Goal: Find contact information: Find contact information

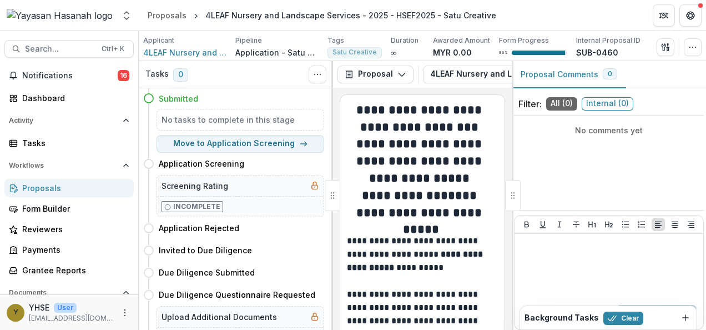
scroll to position [389, 0]
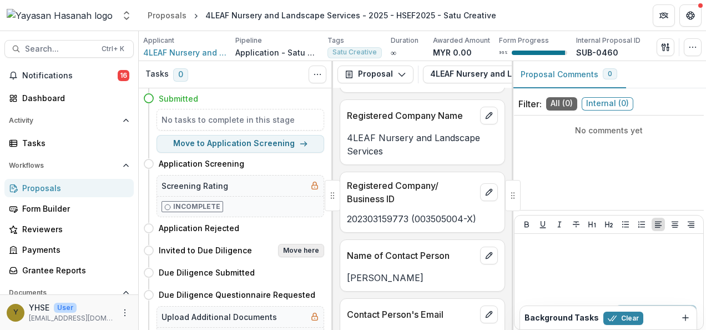
click at [293, 252] on button "Move here" at bounding box center [301, 250] width 46 height 13
select select "**********"
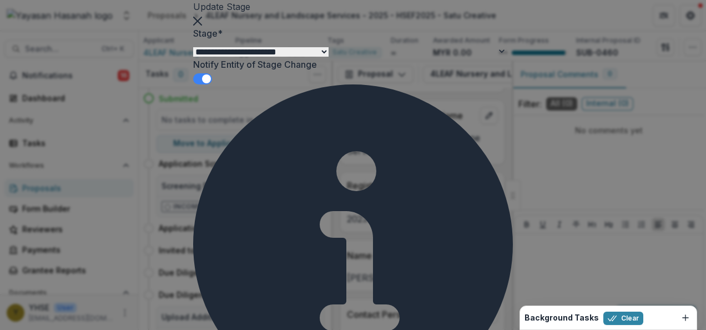
select select "**********"
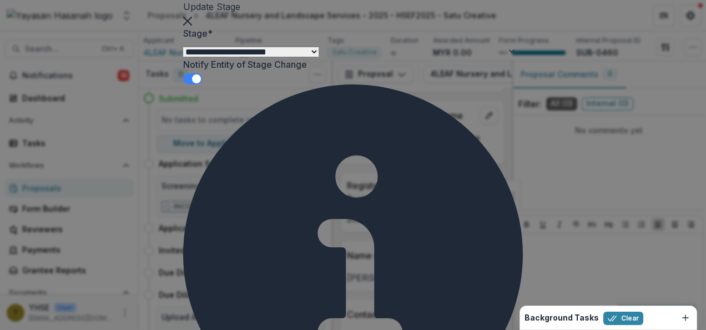
scroll to position [56, 0]
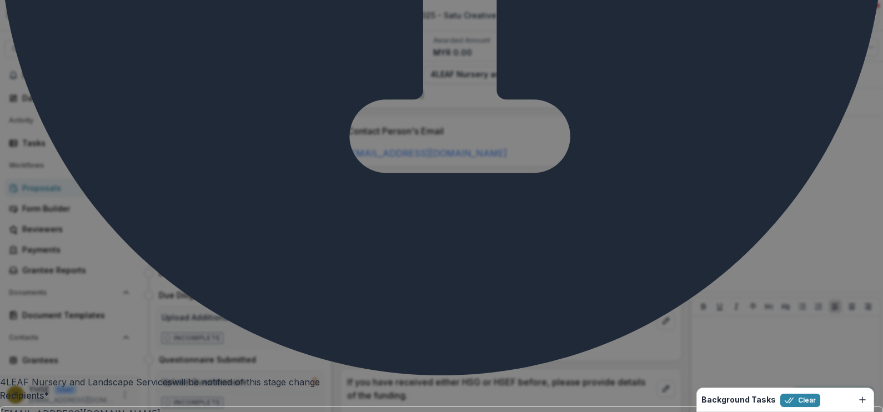
scroll to position [593, 0]
click at [706, 208] on div "**********" at bounding box center [441, 206] width 883 height 412
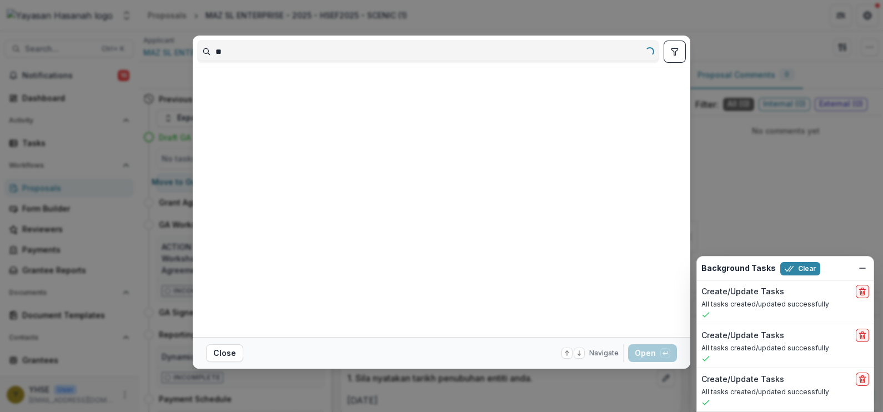
type input "*"
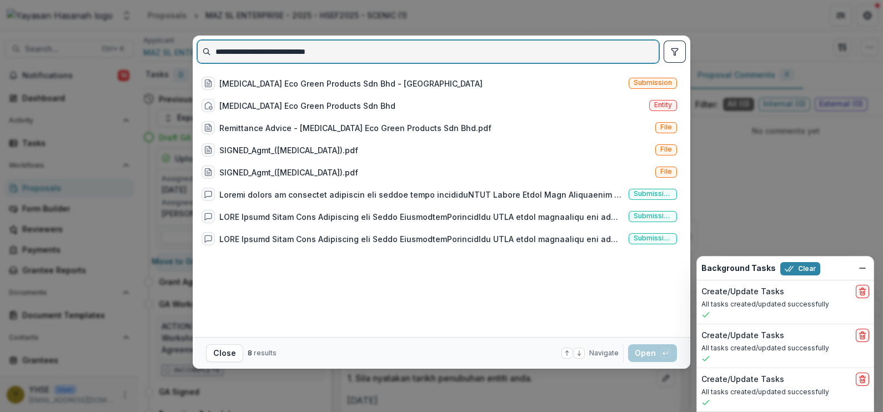
click at [392, 46] on input "**********" at bounding box center [428, 52] width 461 height 18
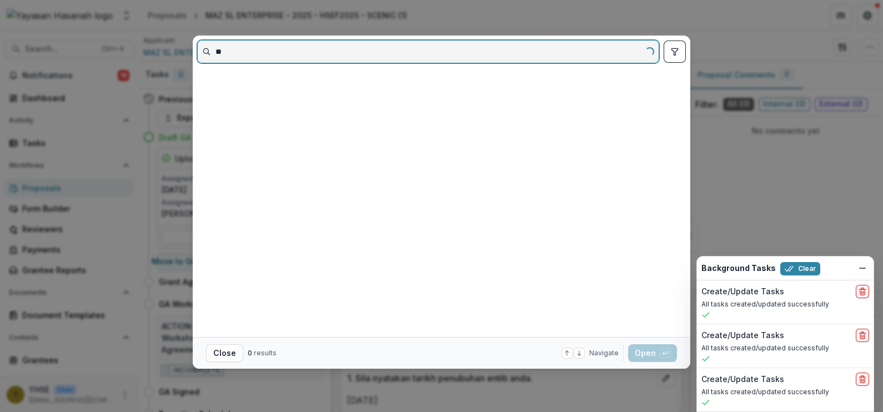
type input "*"
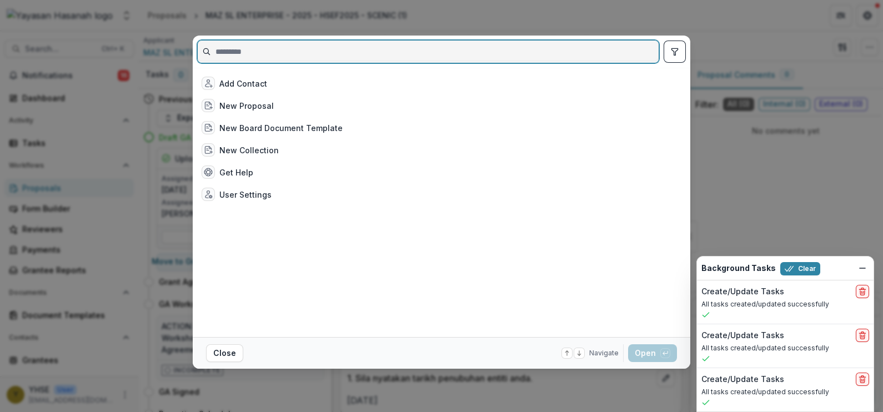
paste input "**********"
type input "**********"
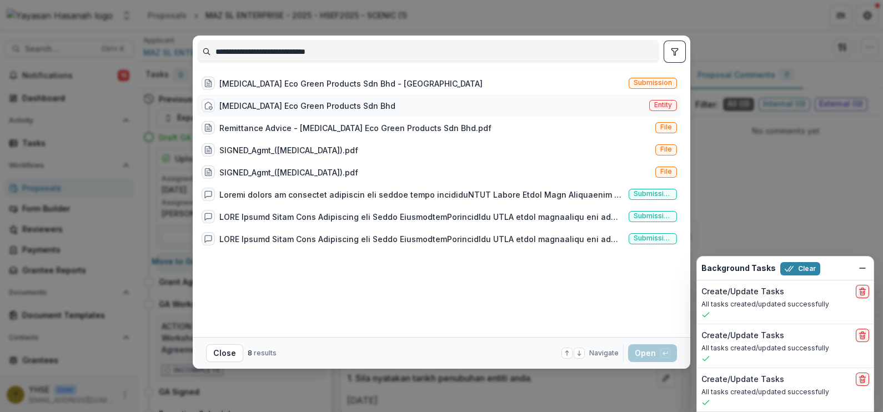
click at [421, 101] on div "[MEDICAL_DATA] Eco Green Products Sdn Bhd Entity" at bounding box center [439, 105] width 484 height 22
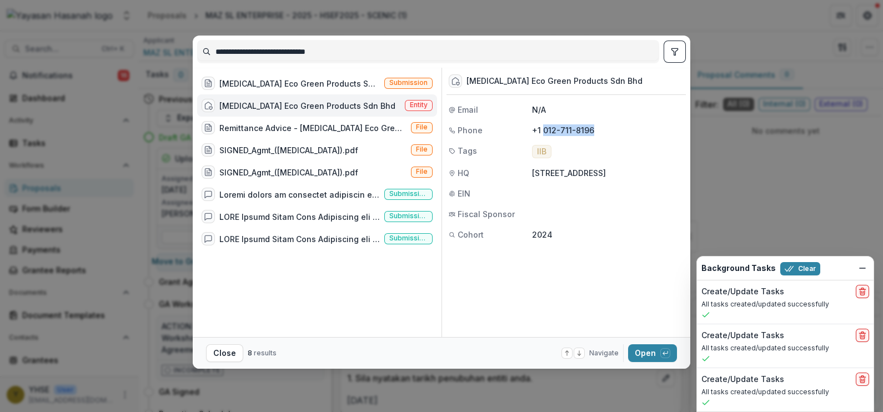
drag, startPoint x: 603, startPoint y: 135, endPoint x: 544, endPoint y: 130, distance: 59.1
click at [544, 130] on p "+1 012-711-8196" at bounding box center [608, 130] width 152 height 12
copy p "012-711-8196"
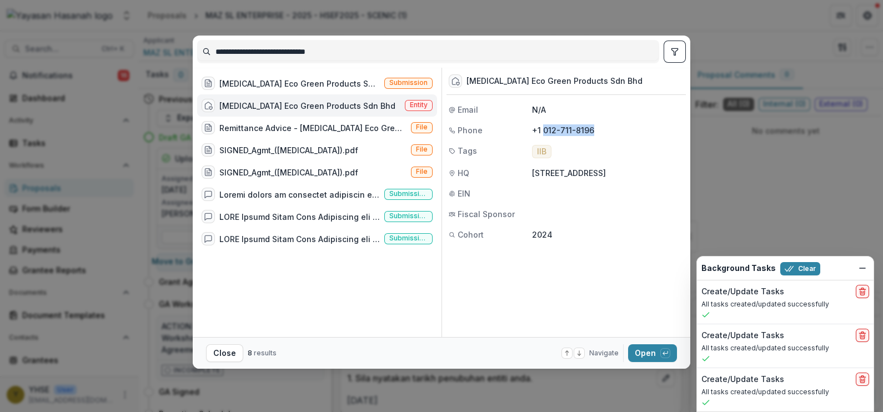
click at [712, 128] on div "**********" at bounding box center [441, 206] width 883 height 412
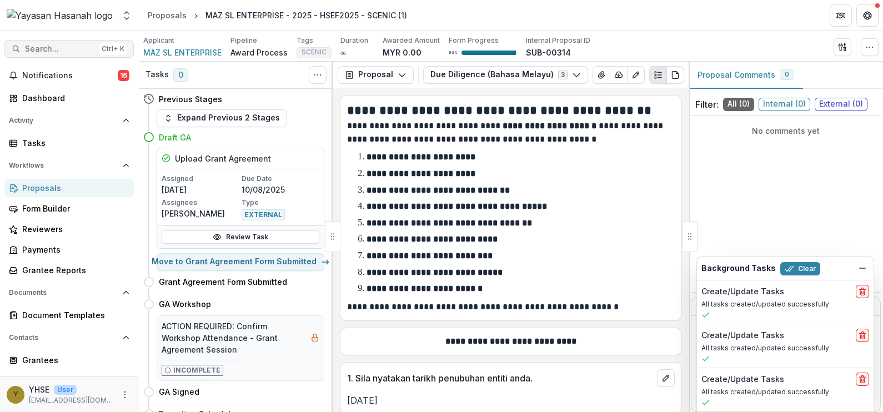
click at [58, 50] on span "Search..." at bounding box center [60, 48] width 70 height 9
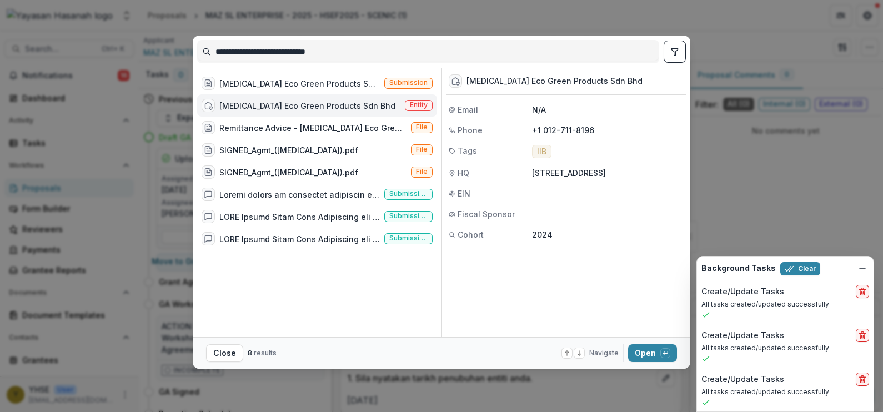
click at [582, 128] on p "+1 012-711-8196" at bounding box center [608, 130] width 152 height 12
click at [582, 127] on p "+1 012-711-8196" at bounding box center [608, 130] width 152 height 12
drag, startPoint x: 582, startPoint y: 127, endPoint x: 580, endPoint y: 136, distance: 8.5
click at [579, 136] on div "[MEDICAL_DATA] Eco Green Products Sdn Bhd Email N/A Phone [PHONE_NUMBER] Tags I…" at bounding box center [566, 156] width 239 height 177
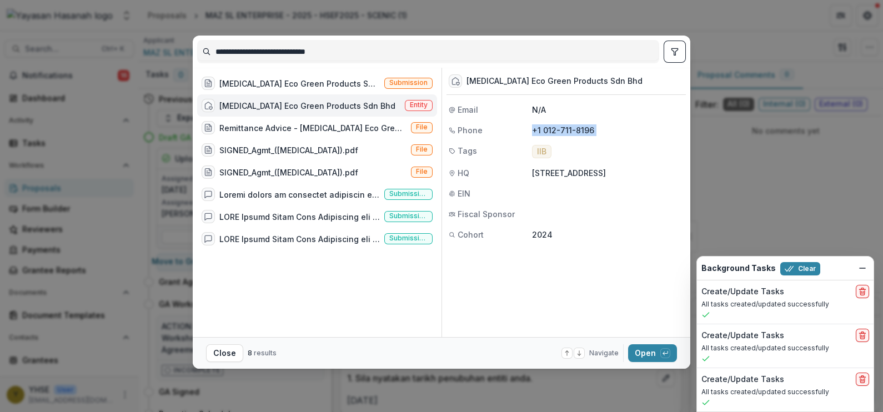
click at [593, 128] on p "+1 012-711-8196" at bounding box center [608, 130] width 152 height 12
drag, startPoint x: 594, startPoint y: 128, endPoint x: 543, endPoint y: 131, distance: 51.2
click at [543, 131] on p "+1 012-711-8196" at bounding box center [608, 130] width 152 height 12
copy p "012-711-8196"
drag, startPoint x: 368, startPoint y: 32, endPoint x: 359, endPoint y: 47, distance: 17.0
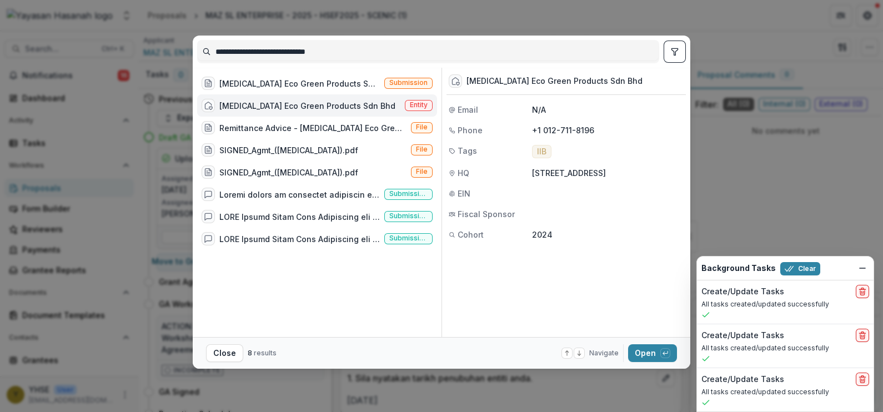
click at [367, 32] on div "**********" at bounding box center [441, 206] width 883 height 412
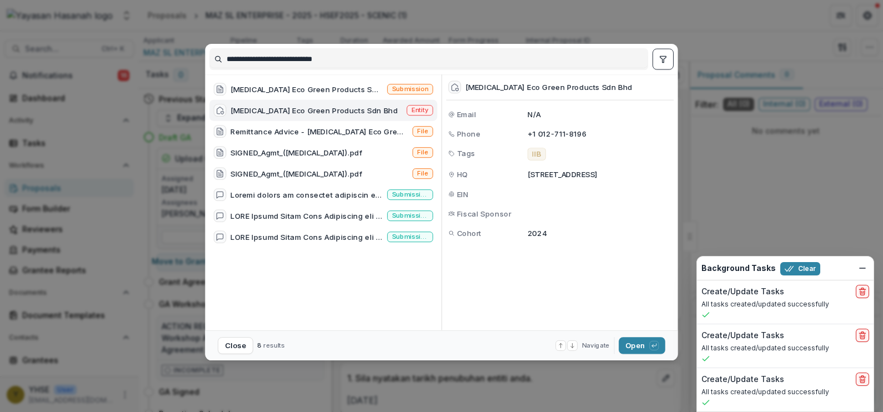
click at [359, 48] on div "∞" at bounding box center [356, 53] width 33 height 12
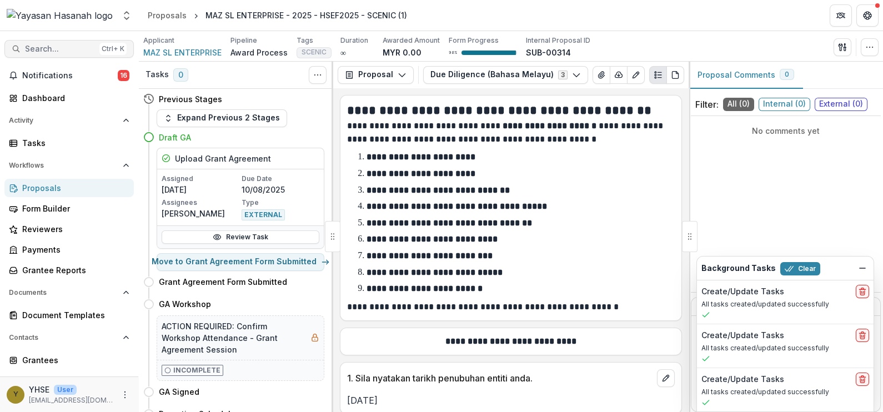
click at [72, 44] on span "Search..." at bounding box center [60, 48] width 70 height 9
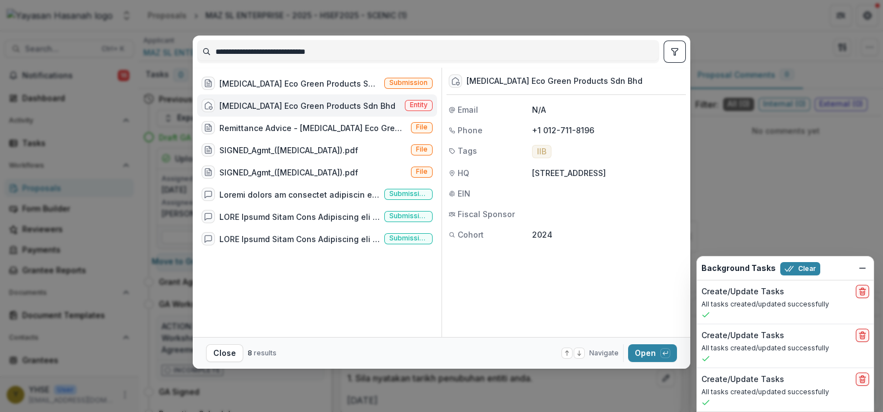
drag, startPoint x: 371, startPoint y: 56, endPoint x: 201, endPoint y: 58, distance: 170.5
click at [201, 58] on input "**********" at bounding box center [428, 52] width 461 height 18
drag, startPoint x: 417, startPoint y: 45, endPoint x: 408, endPoint y: 39, distance: 10.3
click at [419, 37] on div "**********" at bounding box center [441, 52] width 489 height 32
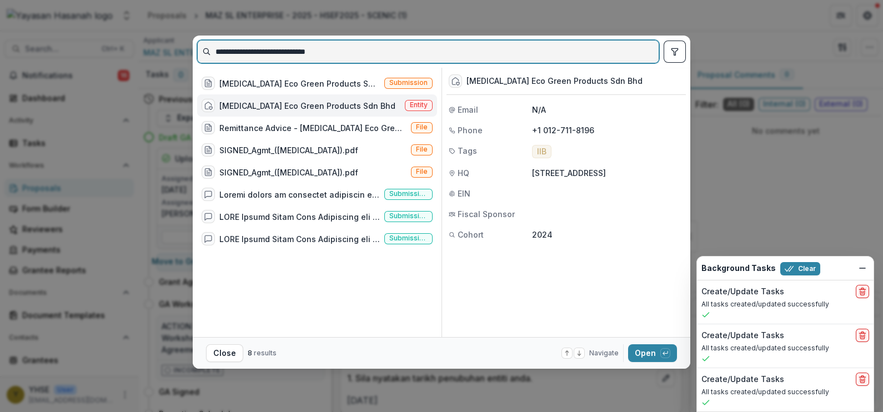
click at [373, 44] on input "**********" at bounding box center [428, 52] width 461 height 18
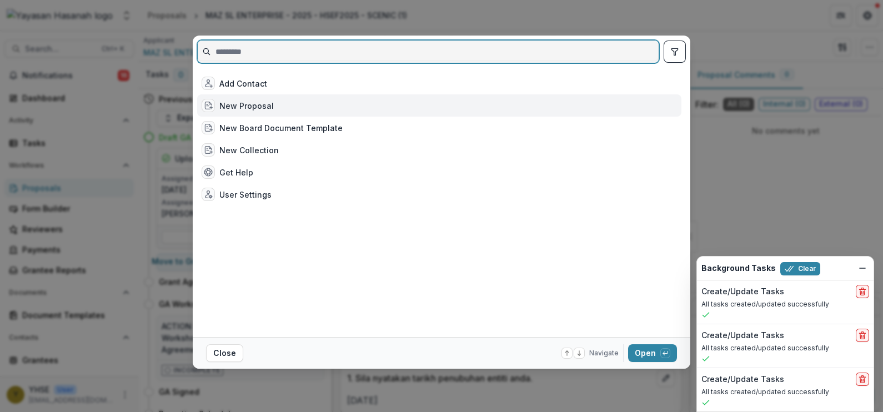
paste input "**********"
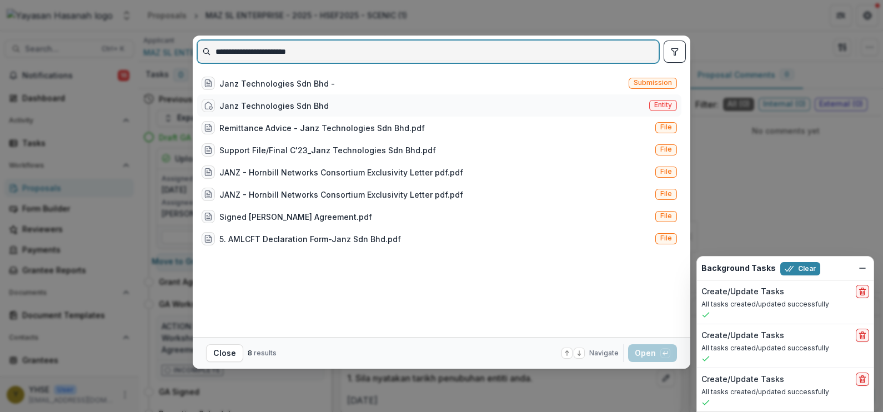
type input "**********"
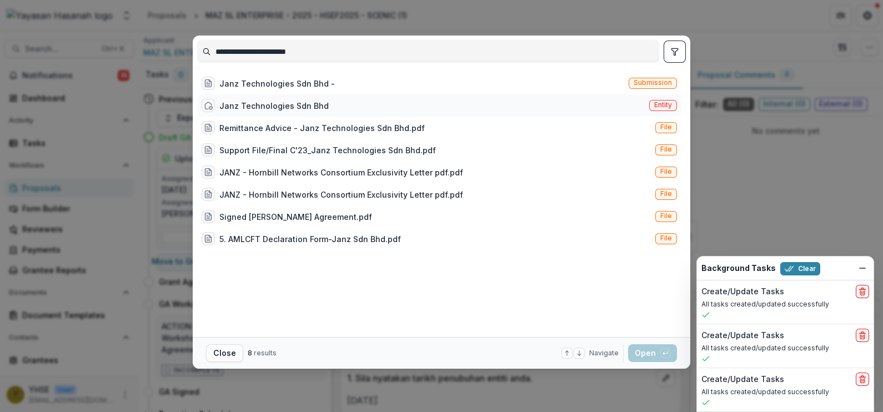
click at [364, 104] on div "[PERSON_NAME] Technologies Sdn Bhd Entity" at bounding box center [439, 105] width 484 height 22
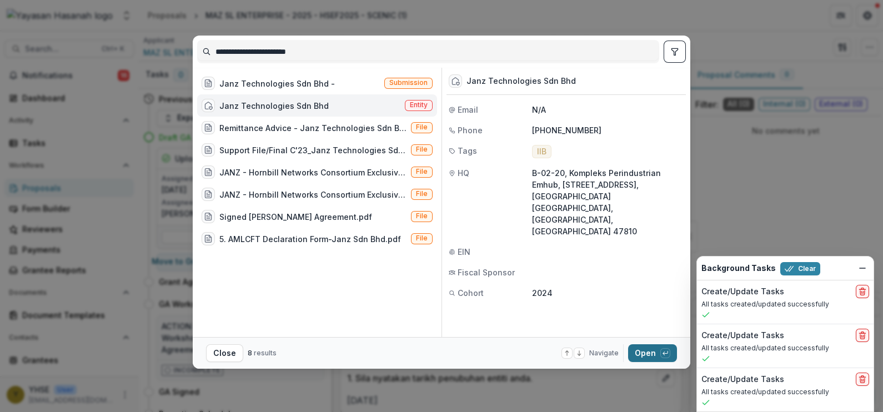
click at [644, 358] on button "Open with enter key" at bounding box center [652, 353] width 49 height 18
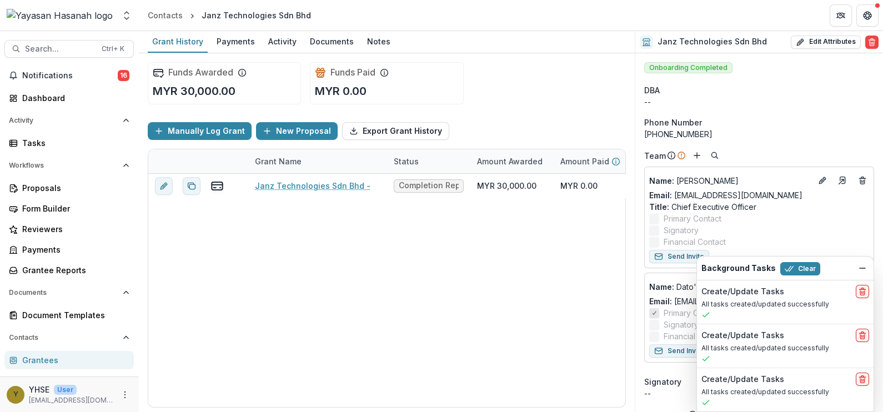
drag, startPoint x: 714, startPoint y: 131, endPoint x: 651, endPoint y: 136, distance: 63.0
click at [651, 136] on div "[PHONE_NUMBER]" at bounding box center [759, 134] width 230 height 12
copy div "[PHONE_NUMBER]"
click at [86, 42] on button "Search... Ctrl + K" at bounding box center [68, 49] width 129 height 18
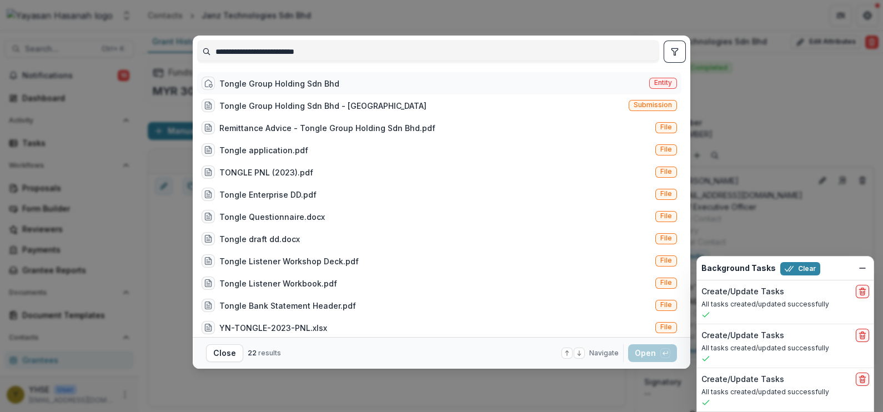
click at [413, 77] on div "Tongle Group Holding Sdn Bhd Entity" at bounding box center [439, 83] width 484 height 22
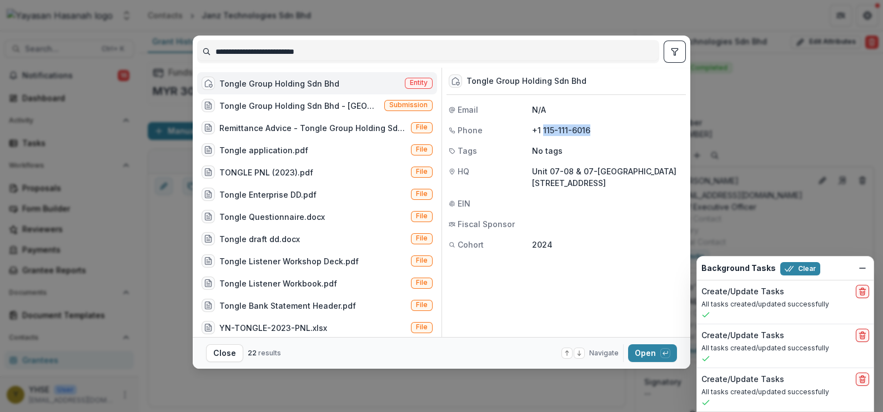
drag, startPoint x: 594, startPoint y: 129, endPoint x: 543, endPoint y: 130, distance: 50.5
click at [543, 130] on p "+1 115-111-6016" at bounding box center [608, 130] width 152 height 12
drag, startPoint x: 543, startPoint y: 130, endPoint x: 555, endPoint y: 128, distance: 11.8
copy p "115-111-6016"
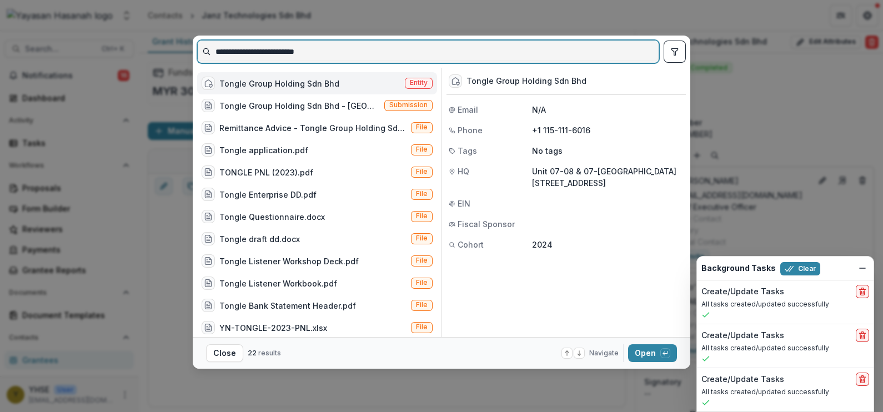
click at [358, 51] on input "**********" at bounding box center [428, 52] width 461 height 18
paste input
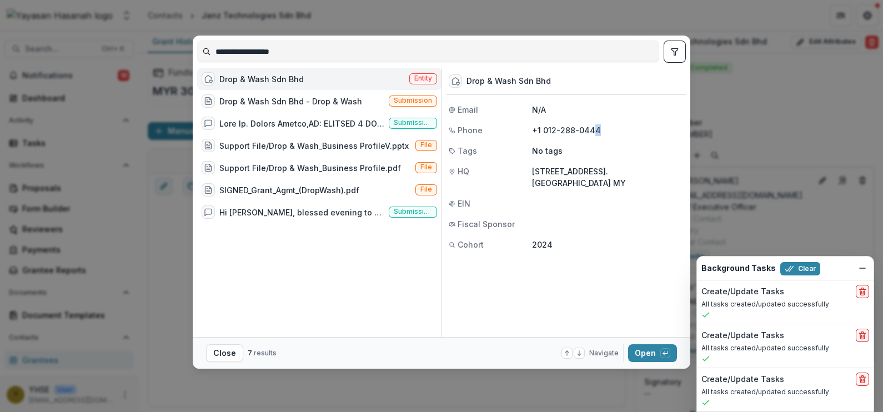
drag, startPoint x: 599, startPoint y: 133, endPoint x: 592, endPoint y: 133, distance: 7.2
click at [592, 133] on p "+1 012-288-0444" at bounding box center [608, 130] width 152 height 12
click at [593, 131] on p "+1 012-288-0444" at bounding box center [608, 130] width 152 height 12
drag, startPoint x: 595, startPoint y: 131, endPoint x: 542, endPoint y: 132, distance: 53.9
click at [542, 132] on p "+1 012-288-0444" at bounding box center [608, 130] width 152 height 12
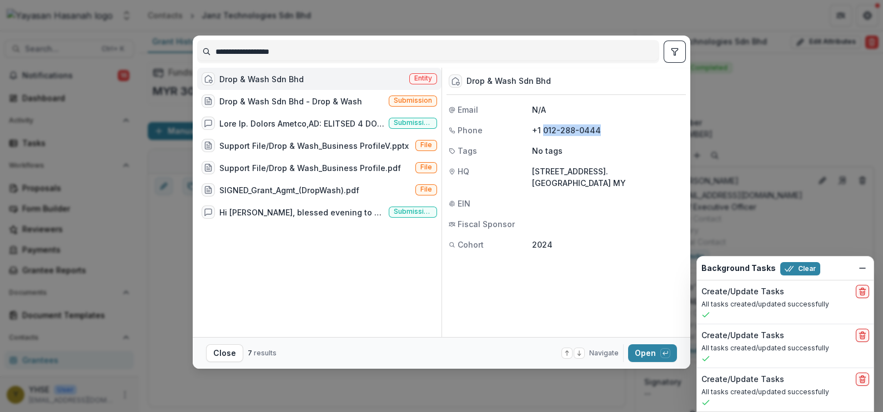
copy p "012-288-0444"
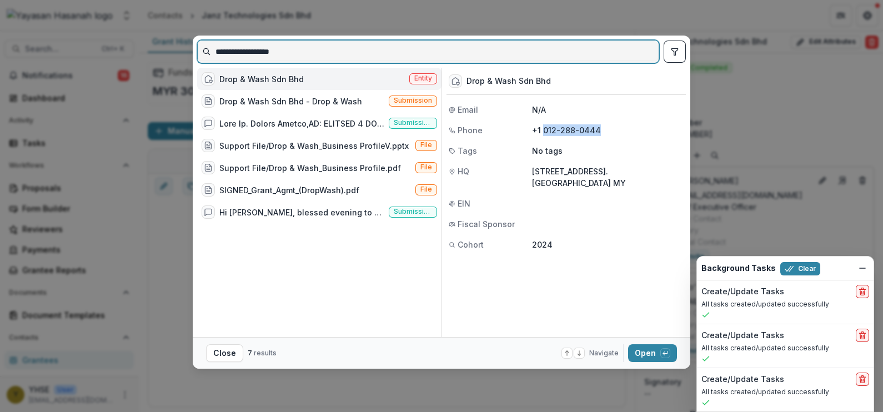
click at [398, 43] on input "**********" at bounding box center [428, 52] width 461 height 18
paste input
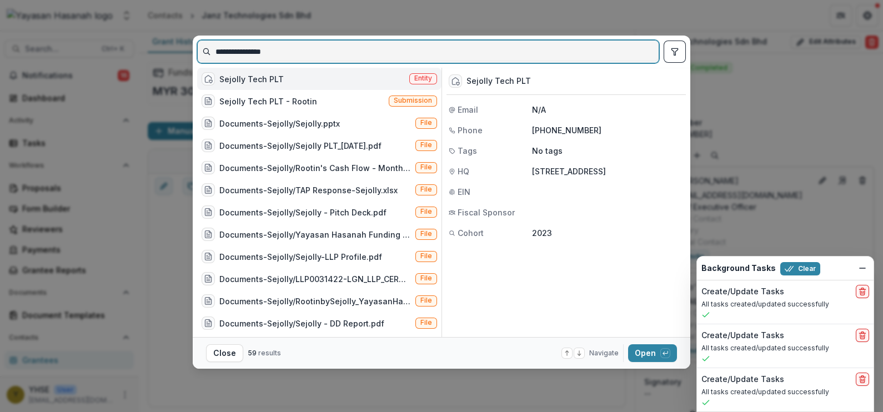
type input "**********"
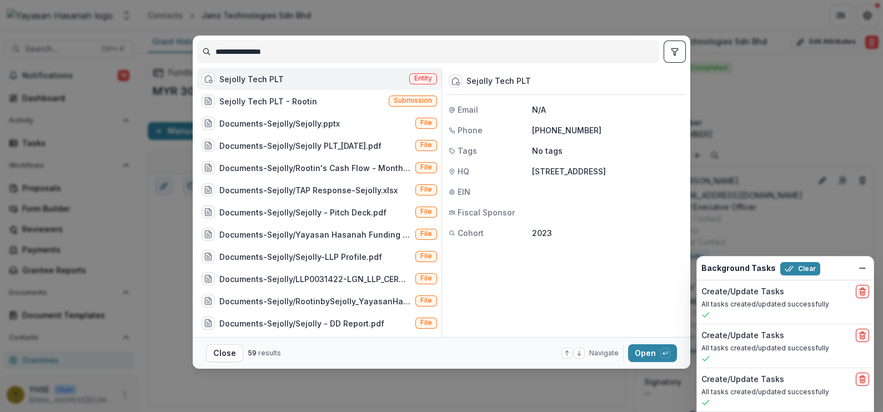
click at [716, 62] on div "**********" at bounding box center [441, 206] width 883 height 412
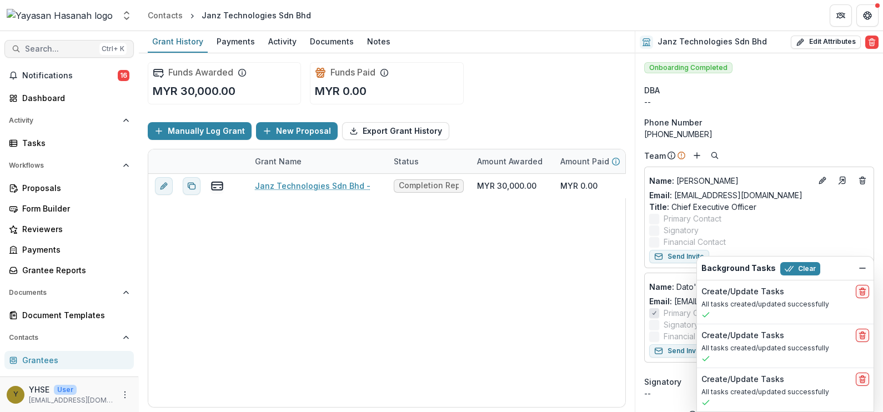
click at [85, 50] on span "Search..." at bounding box center [60, 48] width 70 height 9
click at [85, 50] on div "**********" at bounding box center [441, 206] width 883 height 412
click at [59, 99] on div "Dashboard" at bounding box center [73, 98] width 103 height 12
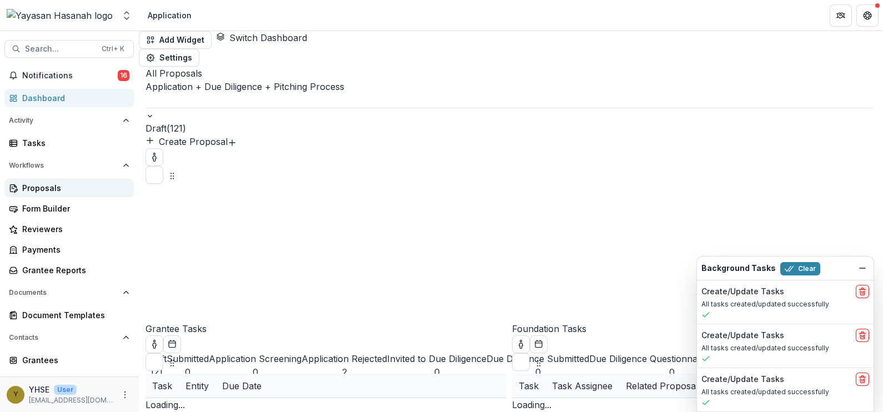
click at [52, 180] on link "Proposals" at bounding box center [68, 188] width 129 height 18
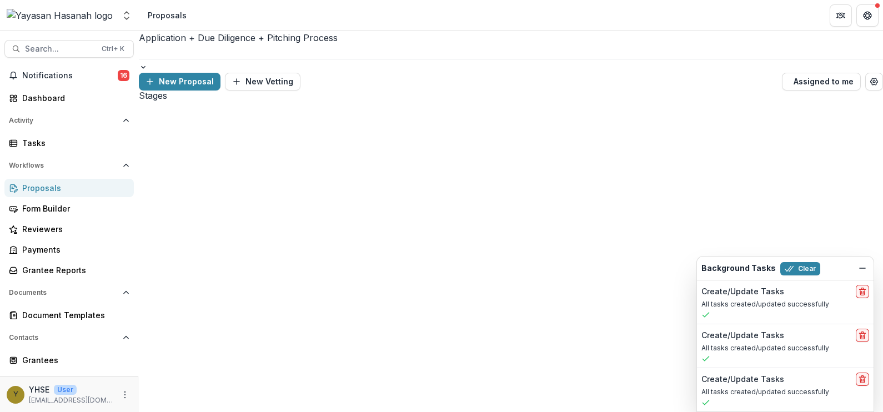
click at [250, 53] on div at bounding box center [511, 51] width 744 height 14
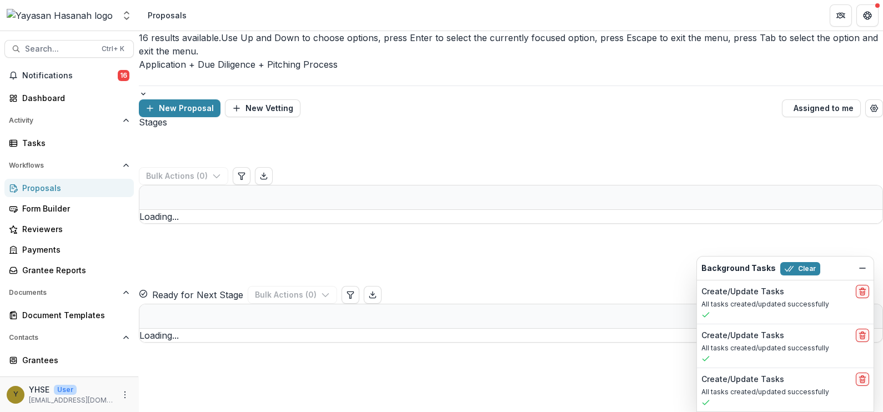
click at [250, 71] on div at bounding box center [511, 78] width 744 height 14
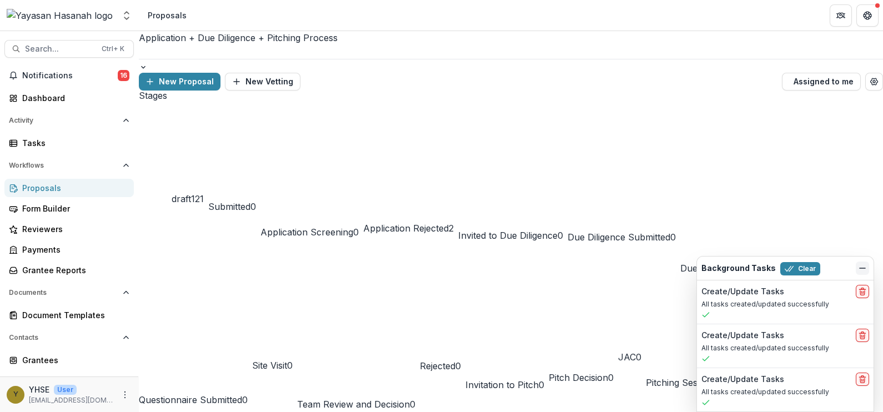
click at [860, 267] on icon "Dismiss" at bounding box center [862, 268] width 9 height 9
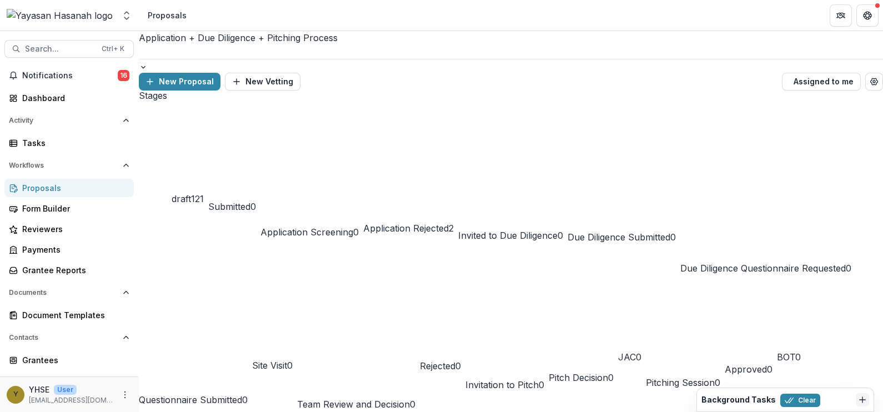
click at [270, 49] on div at bounding box center [511, 51] width 744 height 14
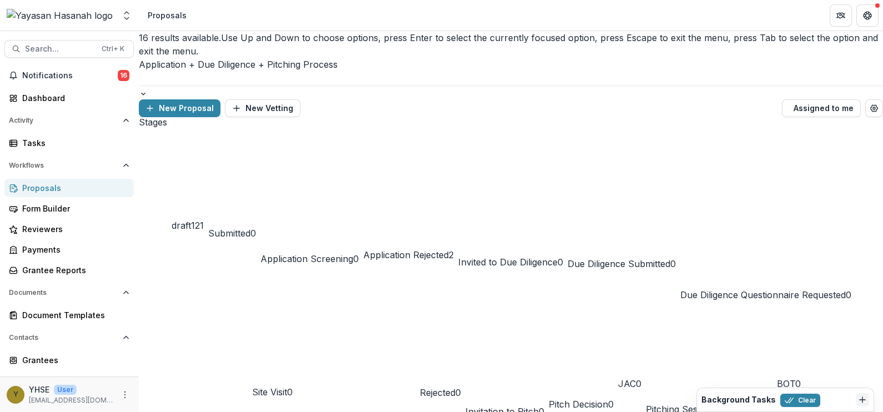
scroll to position [69, 0]
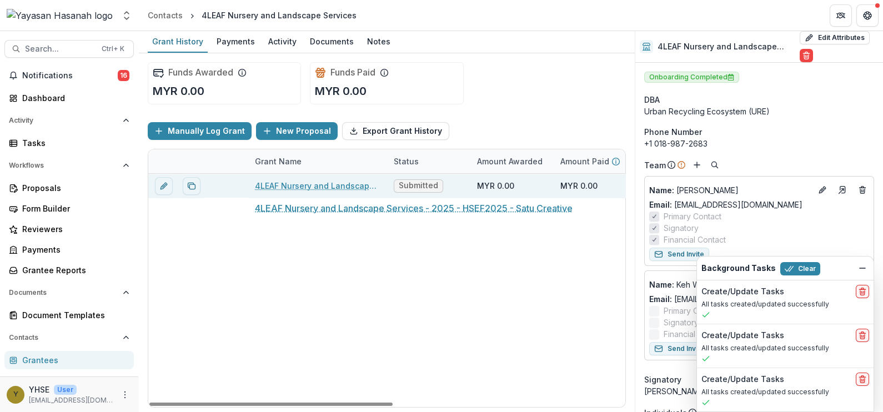
click at [328, 189] on link "4LEAF Nursery and Landscape Services - 2025 - HSEF2025 - Satu Creative" at bounding box center [318, 186] width 126 height 12
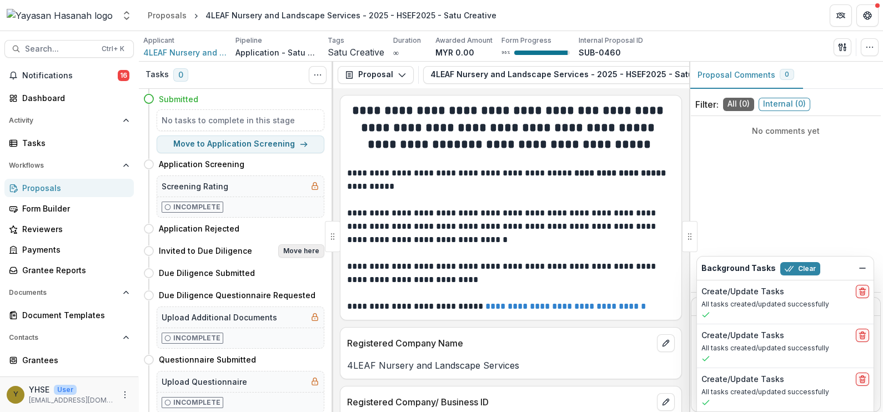
click at [299, 248] on button "Move here" at bounding box center [301, 250] width 46 height 13
select select "**********"
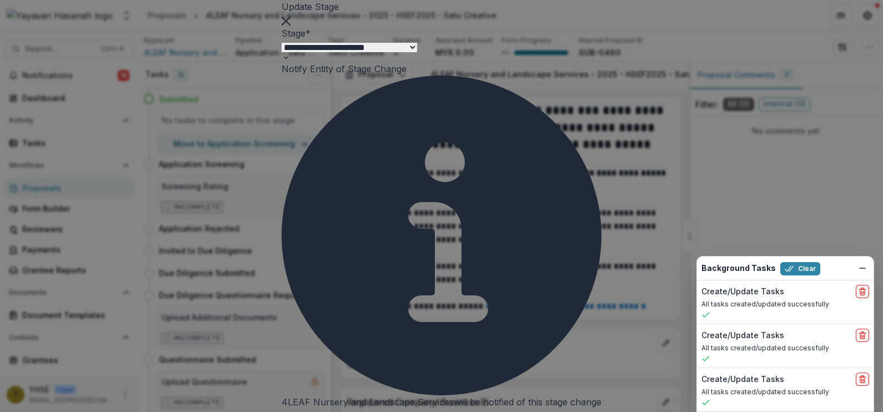
select select "**********"
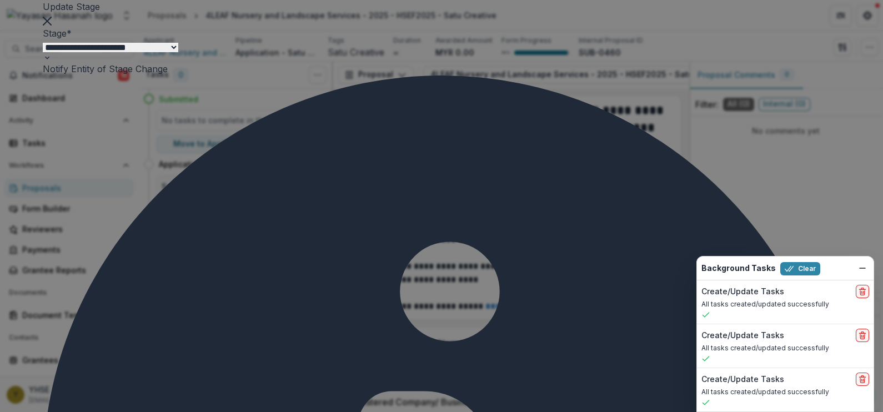
click at [336, 412] on div "Stage Change Message" at bounding box center [441, 418] width 883 height 13
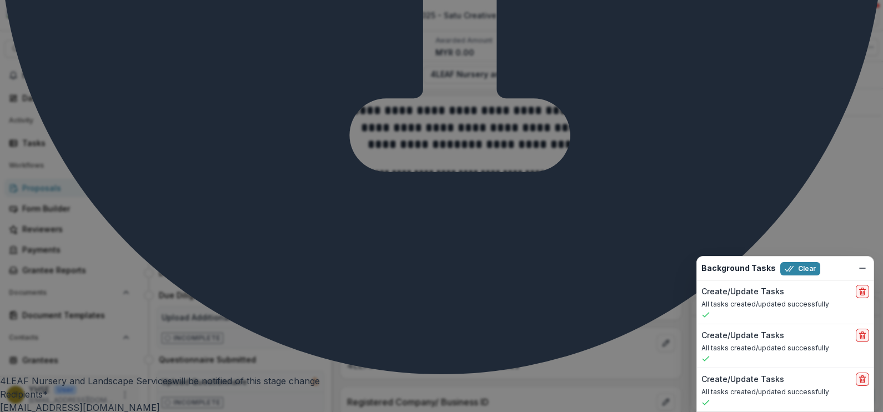
scroll to position [593, 0]
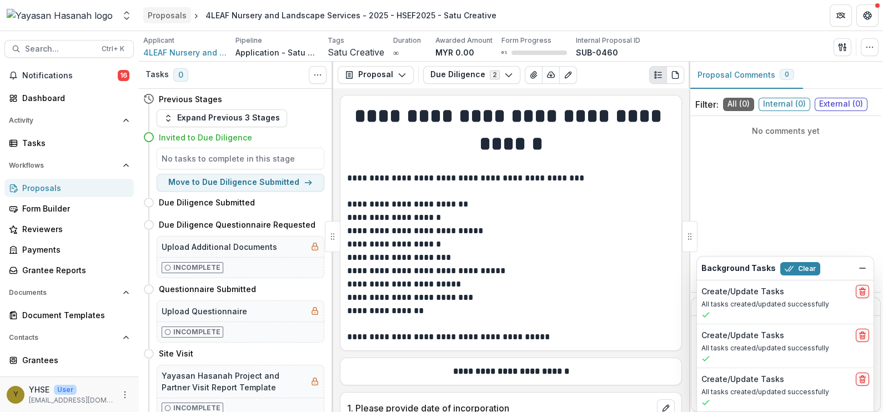
click at [167, 18] on div "Proposals" at bounding box center [167, 15] width 39 height 12
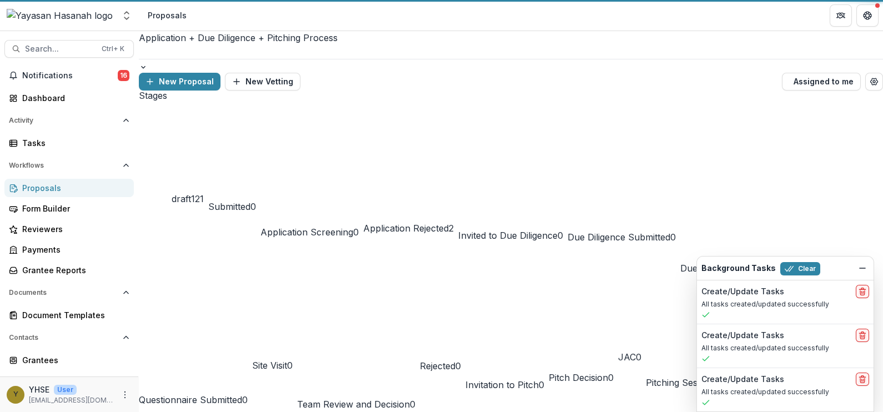
click at [267, 46] on div at bounding box center [511, 51] width 744 height 14
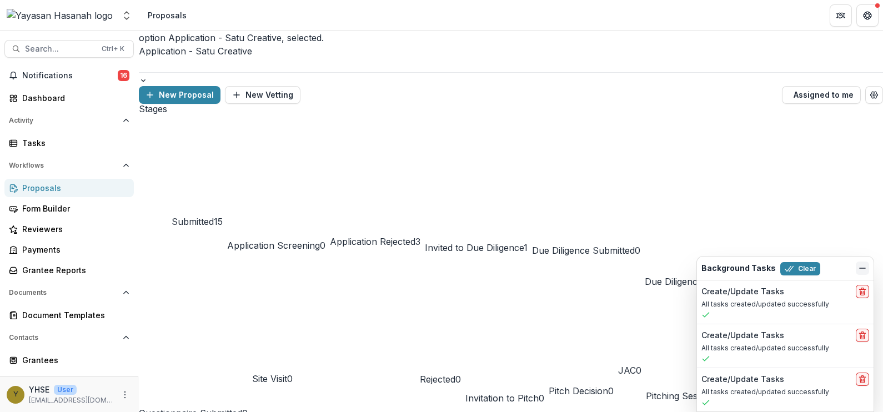
click at [864, 275] on button "Dismiss" at bounding box center [862, 268] width 13 height 13
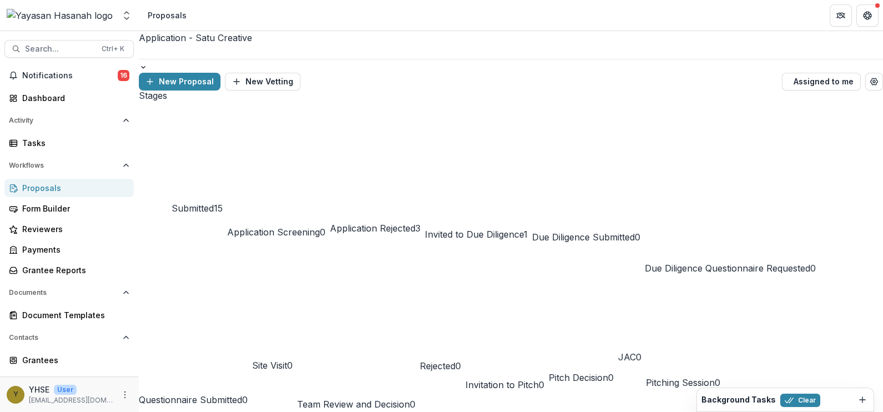
scroll to position [69, 0]
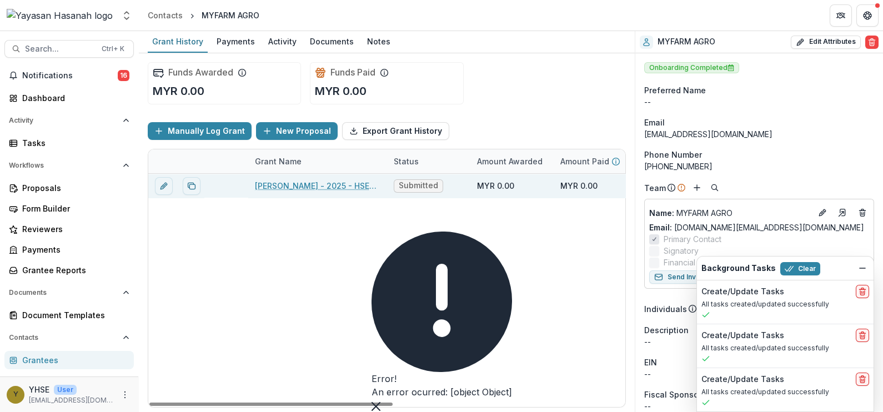
click at [308, 189] on link "[PERSON_NAME] - 2025 - HSEF2025 - Satu Creative" at bounding box center [318, 186] width 126 height 12
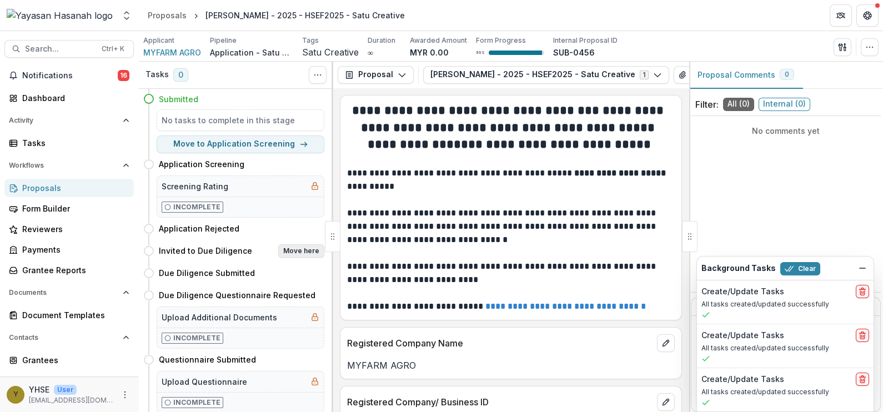
click at [313, 253] on button "Move here" at bounding box center [301, 250] width 46 height 13
select select "**********"
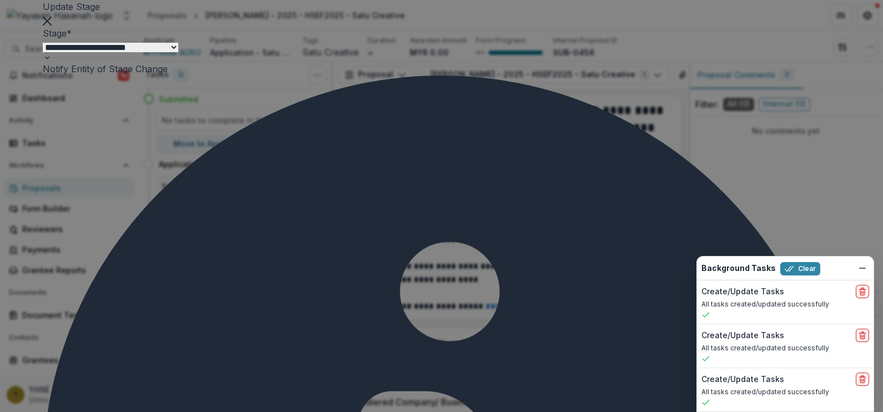
click at [354, 412] on div "Stage Change Message" at bounding box center [441, 418] width 883 height 13
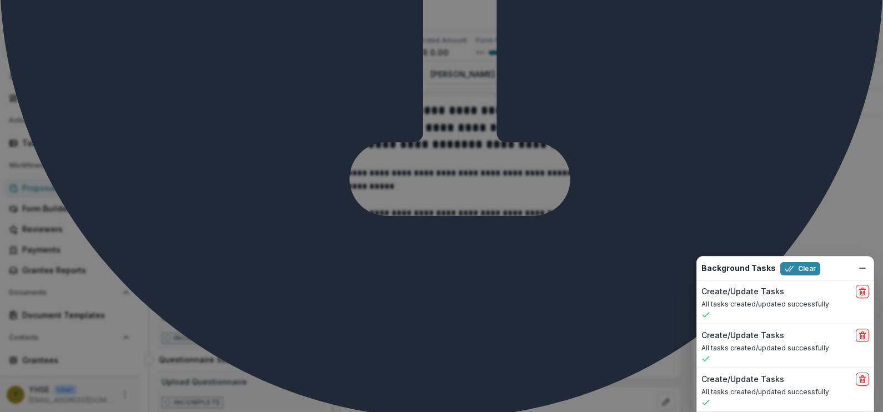
scroll to position [579, 0]
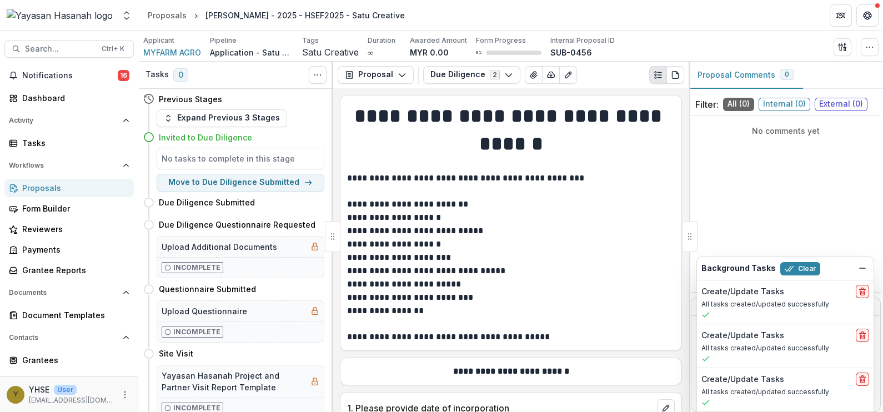
click at [327, 54] on span "Satu Creative" at bounding box center [330, 52] width 57 height 11
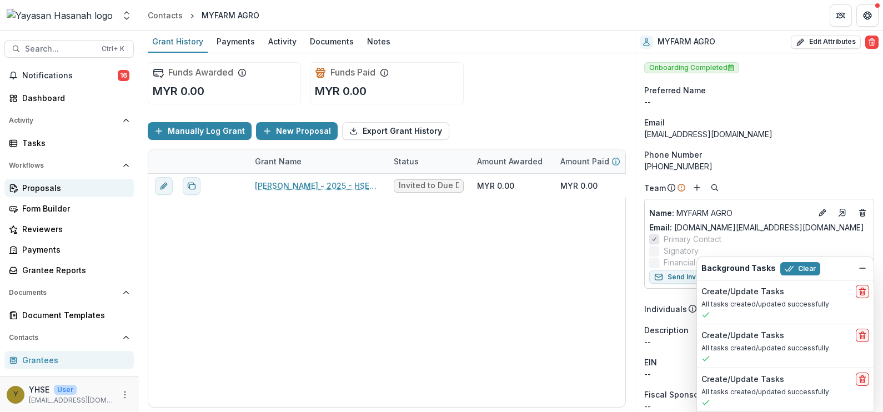
click at [51, 190] on div "Proposals" at bounding box center [73, 188] width 103 height 12
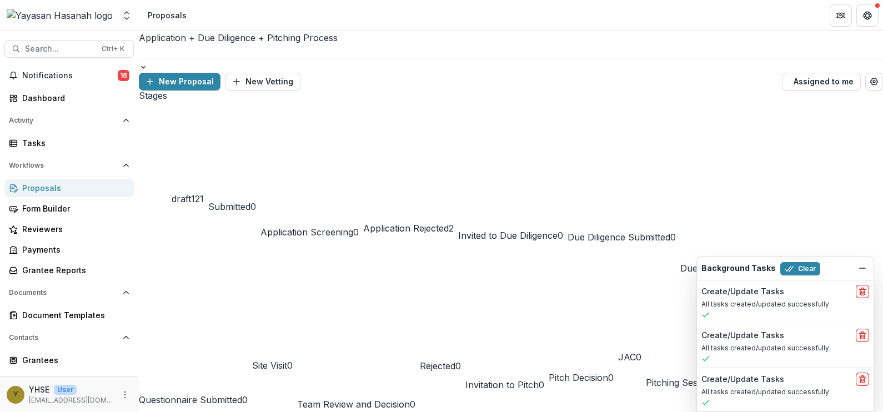
click at [284, 52] on div "Application + Due Diligence + Pitching Process" at bounding box center [511, 45] width 744 height 28
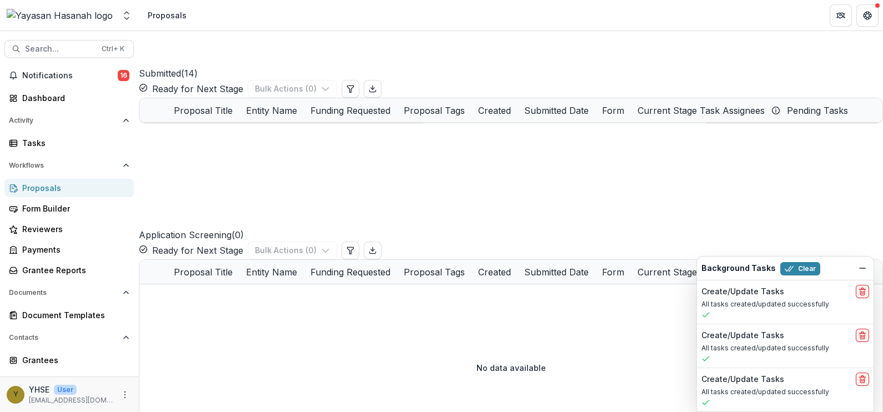
scroll to position [347, 0]
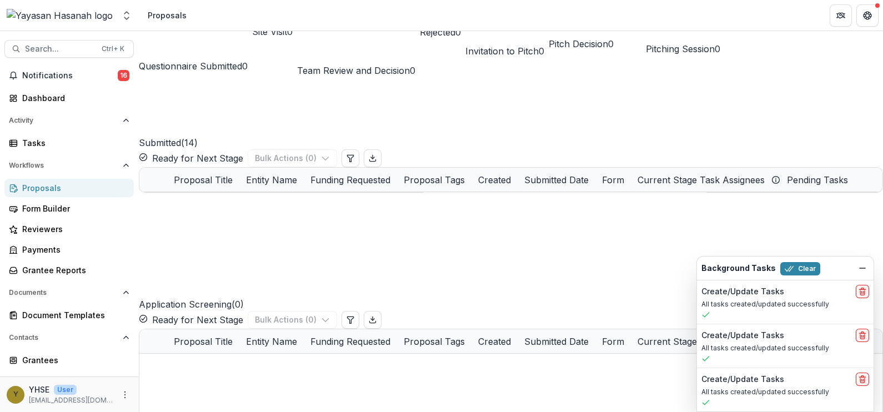
drag, startPoint x: 857, startPoint y: 269, endPoint x: 785, endPoint y: 260, distance: 72.2
click at [857, 270] on button "Dismiss" at bounding box center [862, 268] width 13 height 13
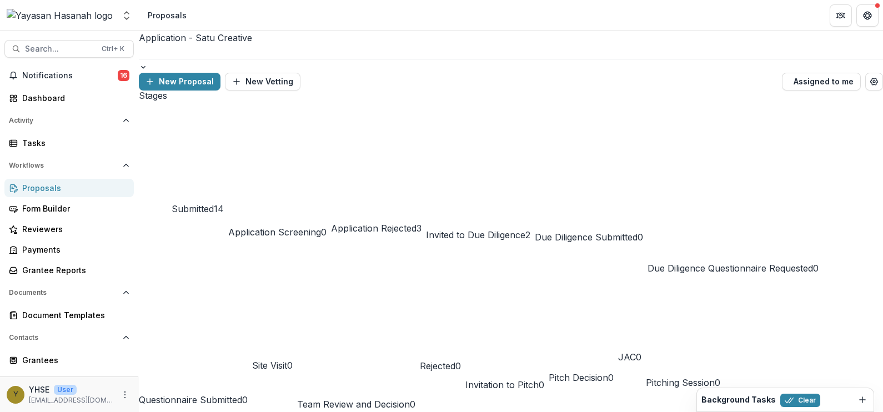
scroll to position [159, 0]
click at [204, 91] on div "Stages Submitted 14 Application Screening 0 Application Rejected 3 Invited to D…" at bounding box center [511, 251] width 744 height 320
click at [204, 203] on span "Submitted" at bounding box center [193, 208] width 42 height 11
click at [530, 124] on div "Invited to Due Diligence 2" at bounding box center [478, 183] width 104 height 118
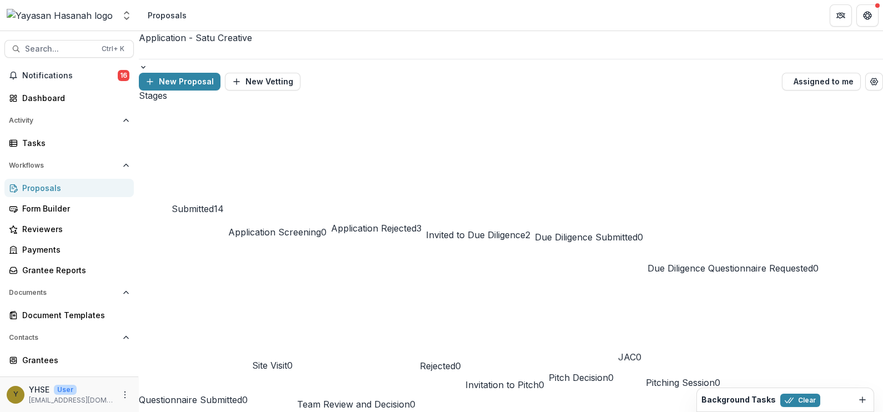
click at [189, 203] on span "Submitted" at bounding box center [193, 208] width 42 height 11
click at [530, 106] on button "Invited to Due Diligence 2" at bounding box center [478, 183] width 104 height 184
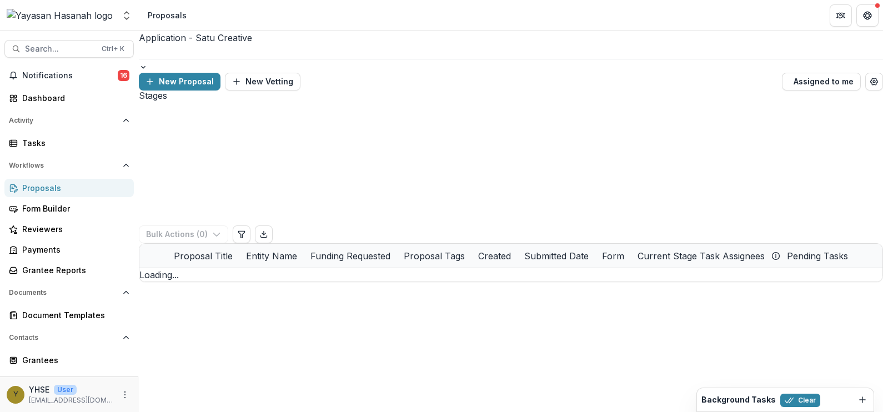
click at [574, 96] on ul "Stages" at bounding box center [511, 96] width 744 height 11
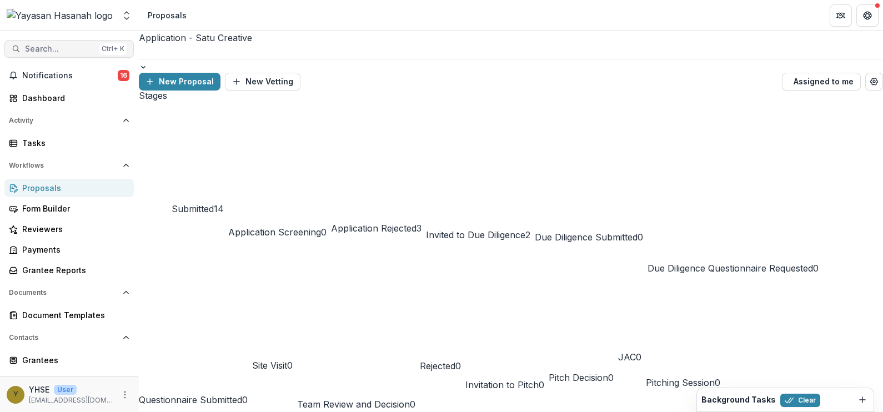
click at [53, 50] on span "Search..." at bounding box center [60, 48] width 70 height 9
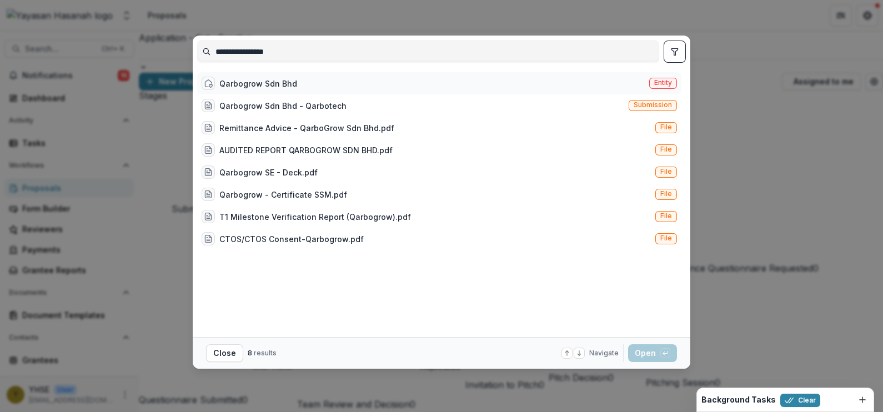
click at [475, 81] on div "Qarbogrow Sdn Bhd Entity" at bounding box center [439, 83] width 484 height 22
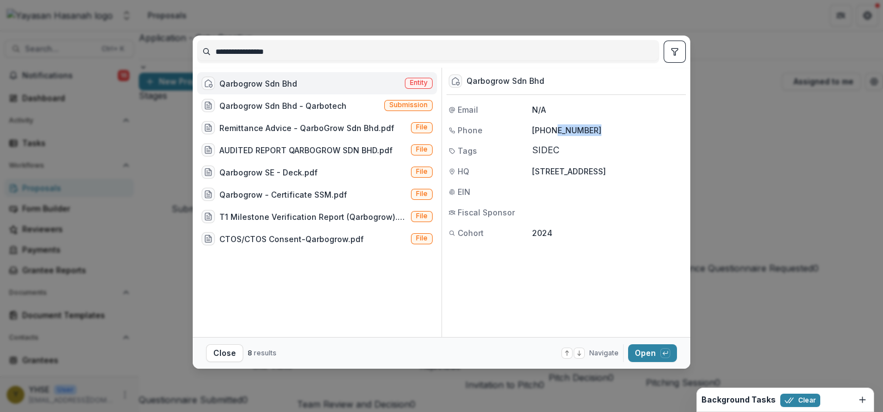
drag, startPoint x: 603, startPoint y: 129, endPoint x: 551, endPoint y: 136, distance: 52.2
click at [551, 136] on div "Qarbogrow Sdn Bhd Email N/A Phone [PHONE_NUMBER] Tags SIDEC HQ [STREET_ADDRESS]…" at bounding box center [566, 156] width 239 height 176
copy p "173585576"
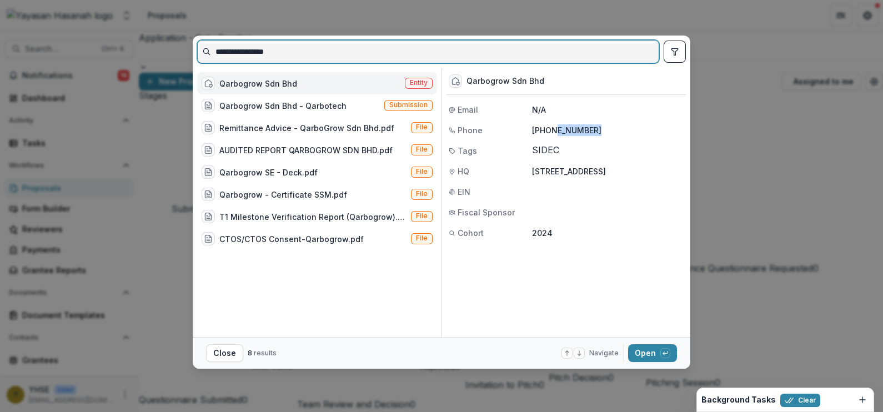
click at [542, 51] on input "**********" at bounding box center [428, 52] width 461 height 18
type input "*"
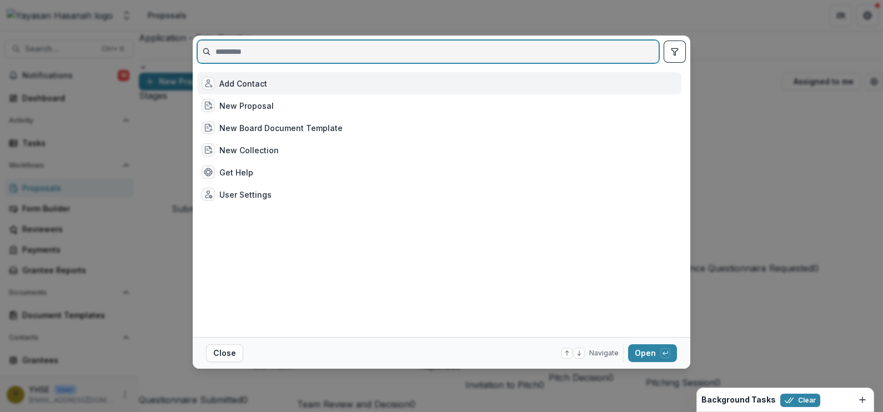
paste input "**********"
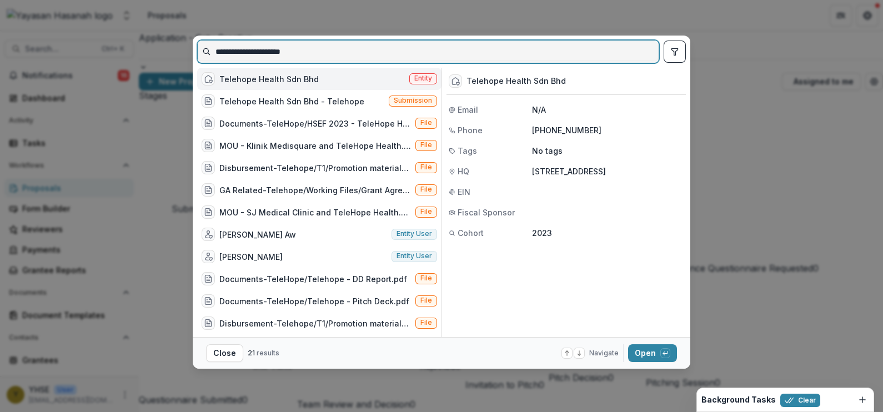
type input "**********"
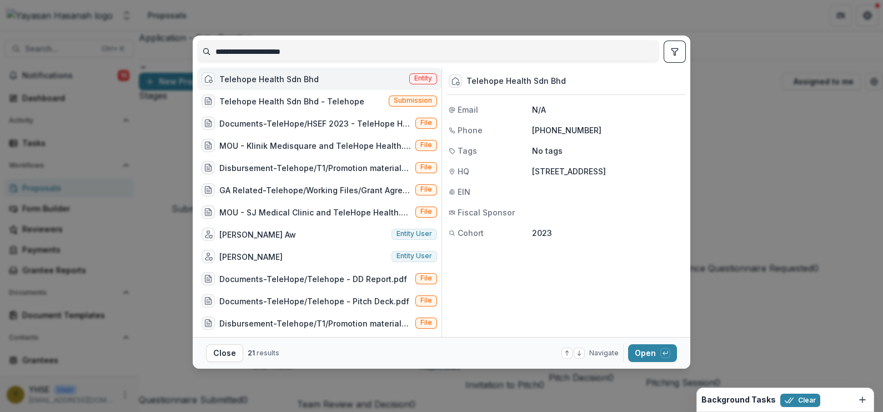
drag, startPoint x: 598, startPoint y: 131, endPoint x: 551, endPoint y: 131, distance: 47.2
click at [551, 131] on p "[PHONE_NUMBER]" at bounding box center [608, 130] width 152 height 12
drag, startPoint x: 551, startPoint y: 131, endPoint x: 567, endPoint y: 127, distance: 16.4
click at [567, 127] on p "[PHONE_NUMBER]" at bounding box center [608, 130] width 152 height 12
click at [605, 127] on p "[PHONE_NUMBER]" at bounding box center [608, 130] width 152 height 12
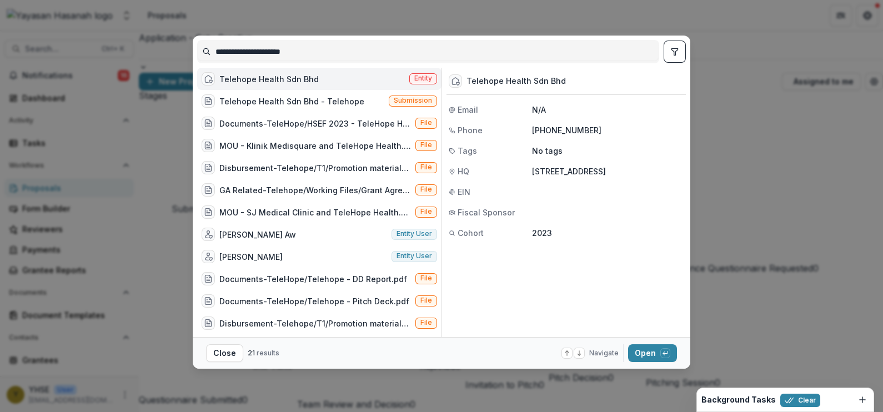
drag, startPoint x: 595, startPoint y: 127, endPoint x: 549, endPoint y: 128, distance: 46.1
click at [549, 128] on p "[PHONE_NUMBER]" at bounding box center [608, 130] width 152 height 12
copy p "[PHONE_NUMBER]"
click at [414, 82] on span "Entity" at bounding box center [423, 78] width 18 height 8
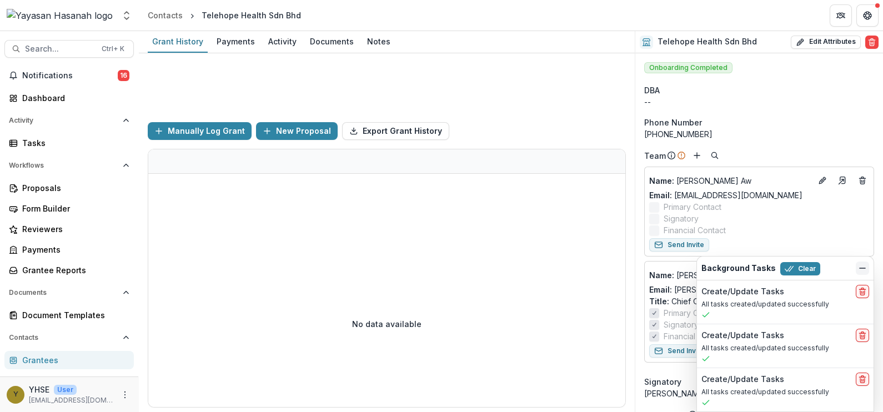
click at [858, 269] on icon "Dismiss" at bounding box center [862, 268] width 9 height 9
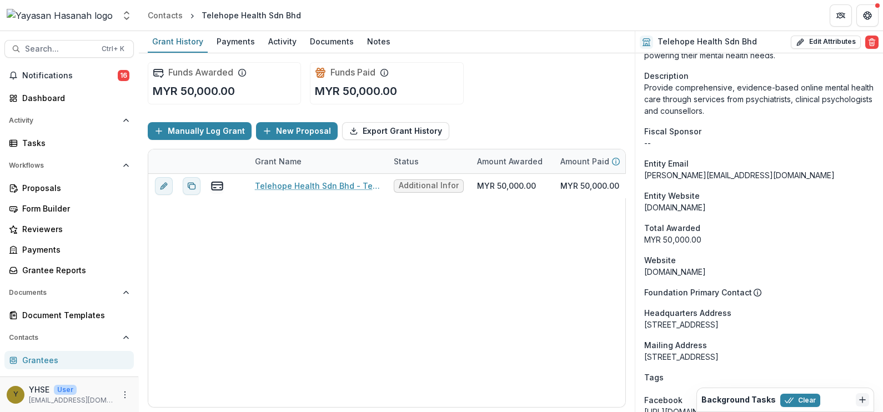
scroll to position [625, 0]
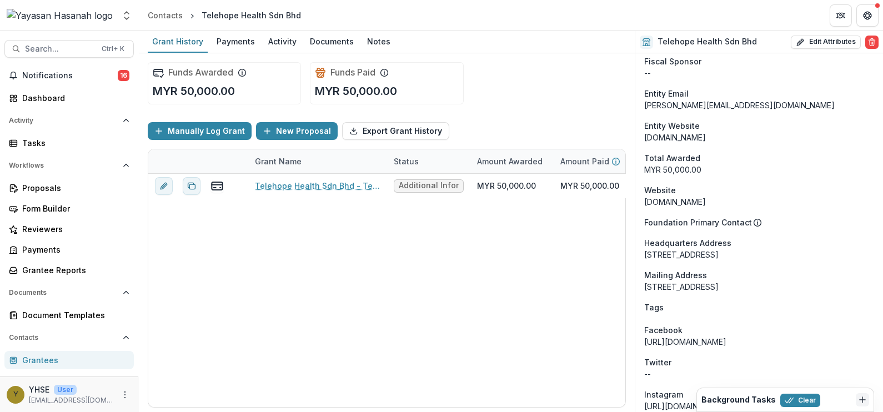
drag, startPoint x: 774, startPoint y: 253, endPoint x: 872, endPoint y: 255, distance: 97.8
click at [872, 255] on div "Onboarding Completed DBA -- Phone Number [PHONE_NUMBER] Team Name : [PERSON_NAM…" at bounding box center [759, 37] width 248 height 1218
copy div "Kl [GEOGRAPHIC_DATA]"
click at [36, 44] on span "Search..." at bounding box center [60, 48] width 70 height 9
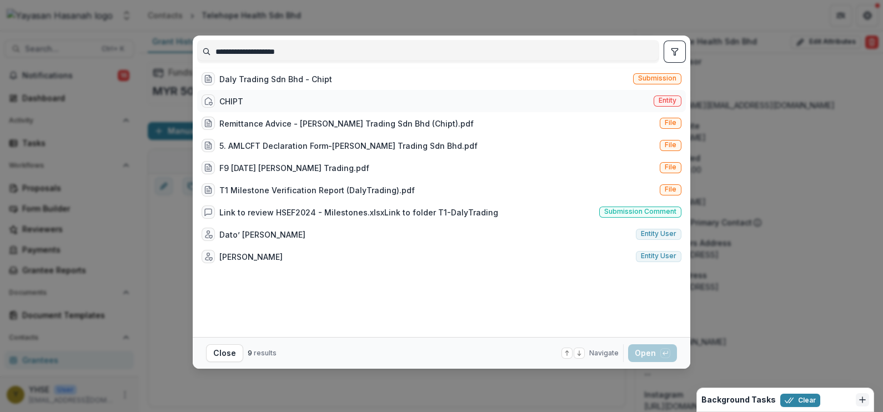
click at [659, 101] on span "Entity" at bounding box center [668, 101] width 18 height 8
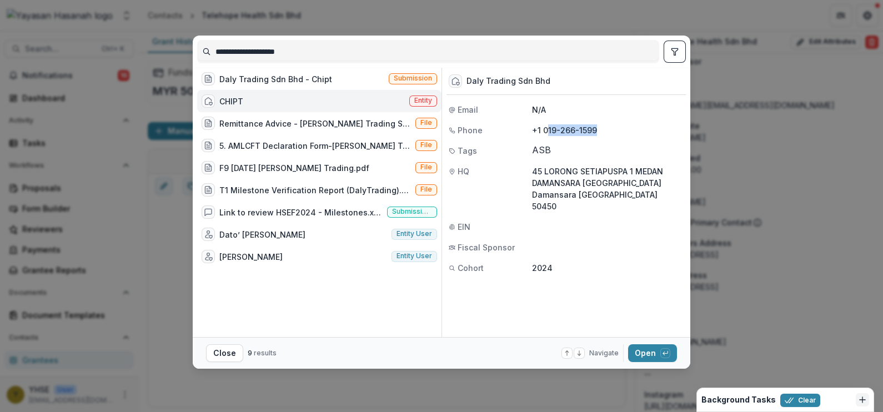
drag, startPoint x: 611, startPoint y: 125, endPoint x: 547, endPoint y: 128, distance: 63.9
click at [547, 128] on p "+1 019-266-1599" at bounding box center [608, 130] width 152 height 12
drag, startPoint x: 550, startPoint y: 74, endPoint x: 465, endPoint y: 81, distance: 84.6
click at [465, 81] on div "Daly Trading Sdn Bhd" at bounding box center [566, 81] width 239 height 27
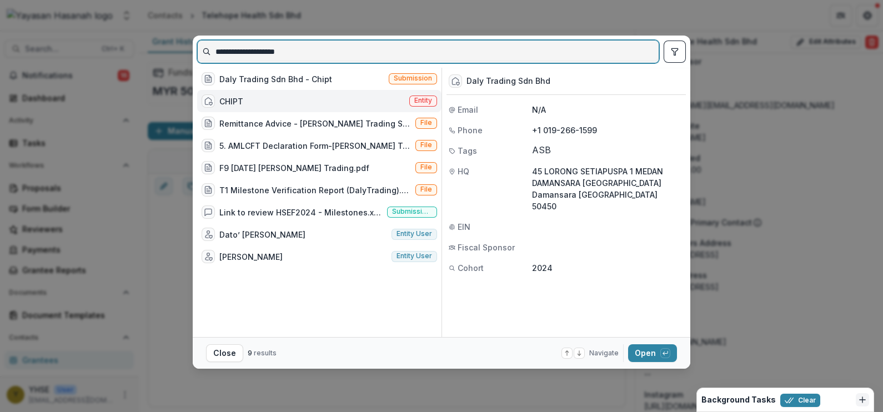
click at [352, 56] on input "**********" at bounding box center [428, 52] width 461 height 18
paste input
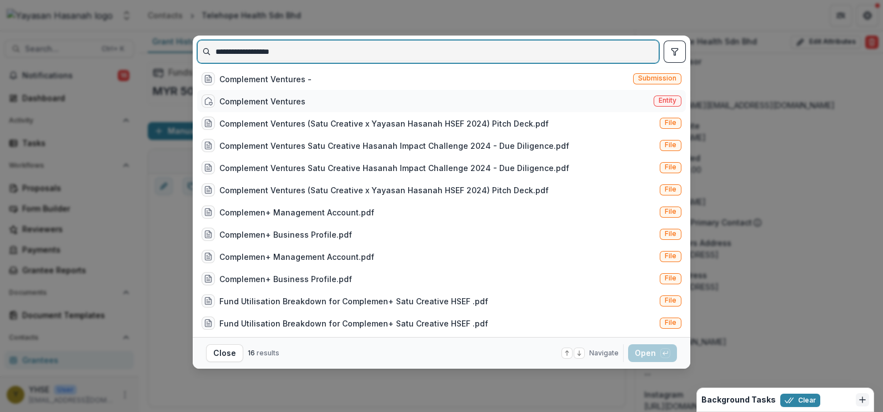
type input "**********"
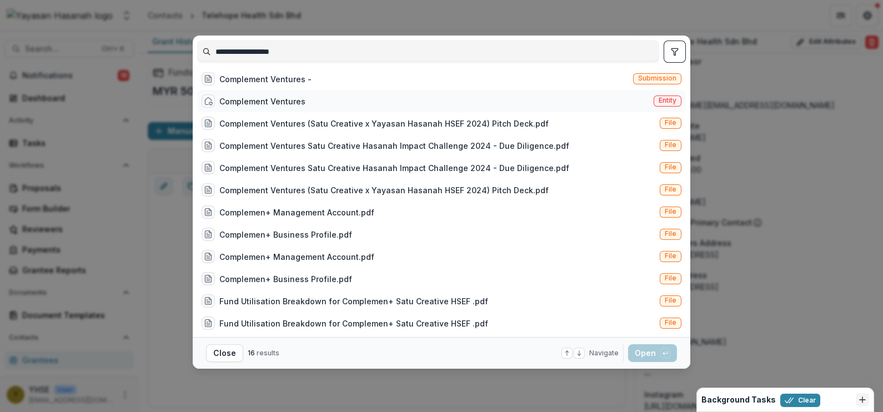
click at [474, 110] on div "Complement Ventures Entity" at bounding box center [441, 101] width 489 height 22
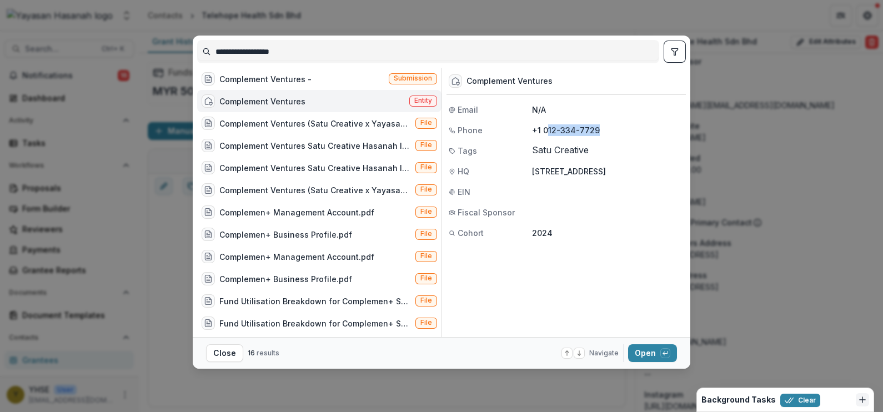
drag, startPoint x: 600, startPoint y: 131, endPoint x: 547, endPoint y: 136, distance: 53.0
click at [547, 136] on p "+1 012-334-7729" at bounding box center [608, 130] width 152 height 12
drag, startPoint x: 547, startPoint y: 78, endPoint x: 459, endPoint y: 81, distance: 87.8
click at [459, 81] on div "Complement Ventures" at bounding box center [566, 81] width 239 height 27
click at [736, 71] on div "**********" at bounding box center [441, 206] width 883 height 412
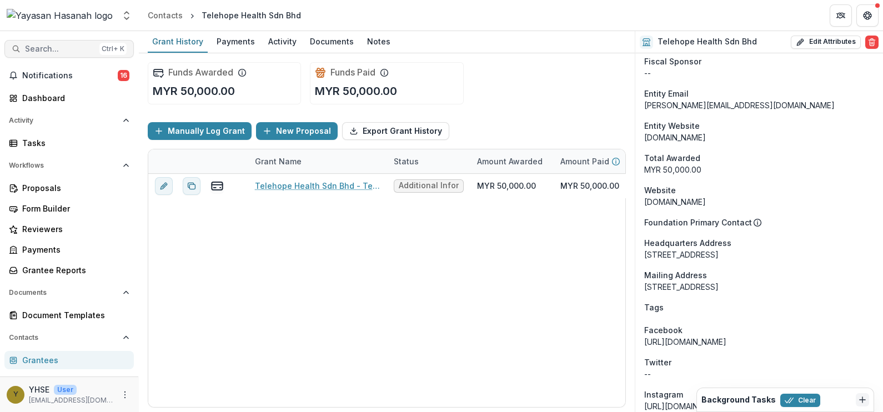
click at [71, 52] on span "Search..." at bounding box center [60, 48] width 70 height 9
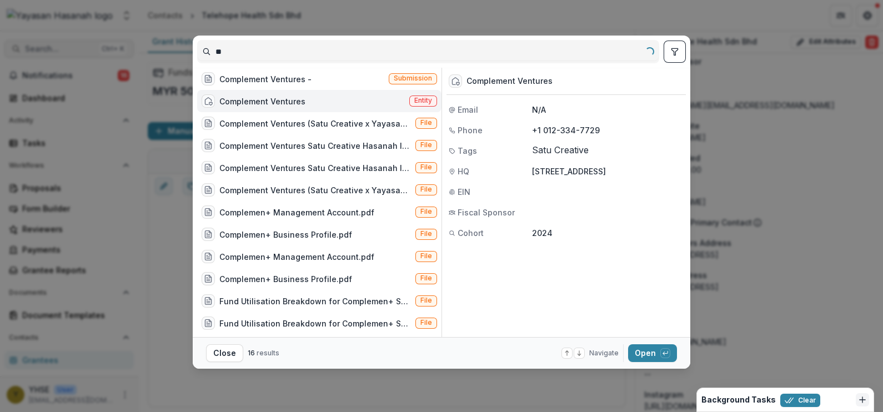
type input "*"
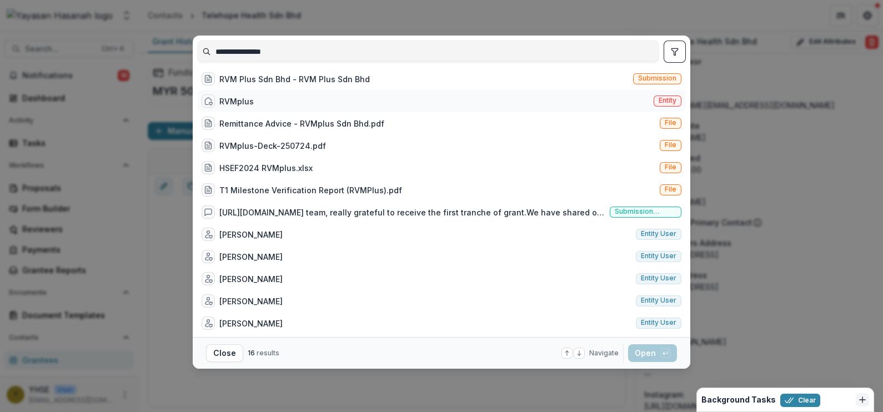
type input "**********"
click at [659, 104] on span "Entity" at bounding box center [668, 101] width 18 height 8
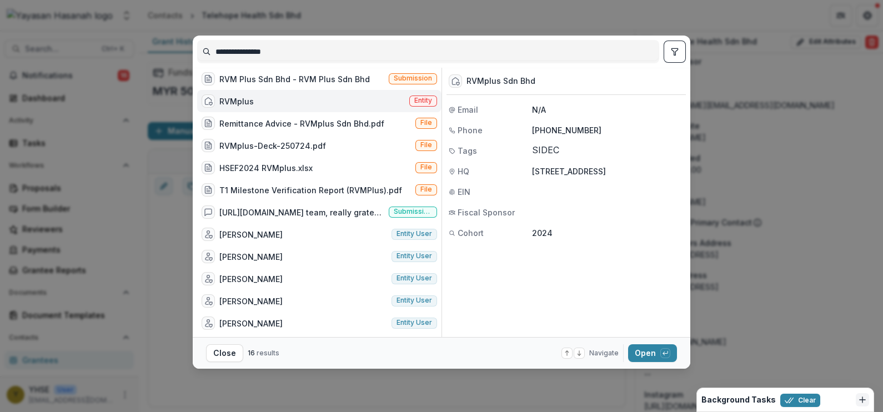
drag, startPoint x: 592, startPoint y: 128, endPoint x: 539, endPoint y: 128, distance: 52.2
click at [539, 128] on p "[PHONE_NUMBER]" at bounding box center [608, 130] width 152 height 12
drag, startPoint x: 539, startPoint y: 128, endPoint x: 563, endPoint y: 129, distance: 23.4
click at [558, 129] on p "[PHONE_NUMBER]" at bounding box center [608, 130] width 152 height 12
click at [600, 128] on p "[PHONE_NUMBER]" at bounding box center [608, 130] width 152 height 12
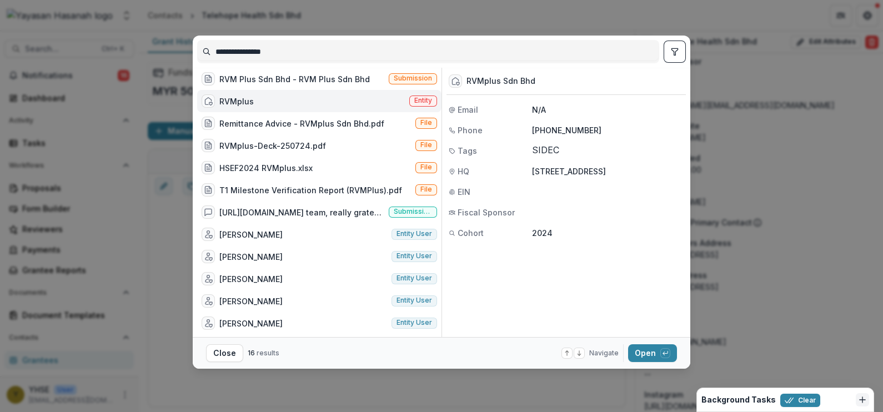
drag, startPoint x: 593, startPoint y: 128, endPoint x: 547, endPoint y: 127, distance: 45.6
click at [547, 127] on p "[PHONE_NUMBER]" at bounding box center [608, 130] width 152 height 12
drag, startPoint x: 544, startPoint y: 82, endPoint x: 465, endPoint y: 83, distance: 79.4
click at [465, 83] on div "RVMplus Sdn Bhd" at bounding box center [566, 81] width 239 height 27
click at [749, 77] on div "**********" at bounding box center [441, 206] width 883 height 412
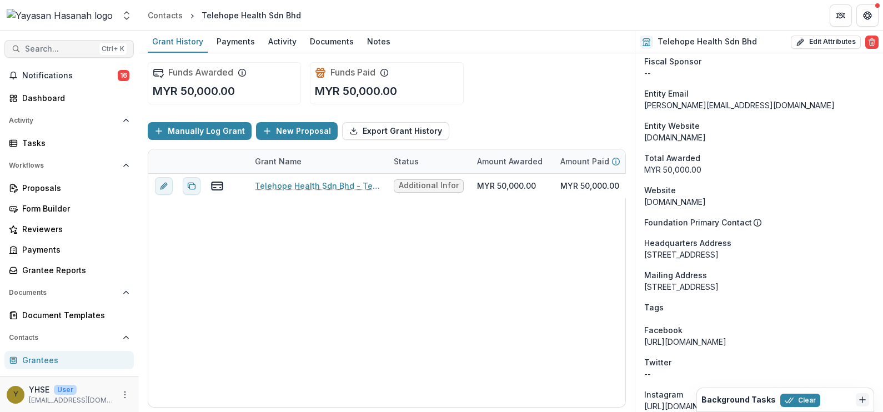
click at [36, 47] on span "Search..." at bounding box center [60, 48] width 70 height 9
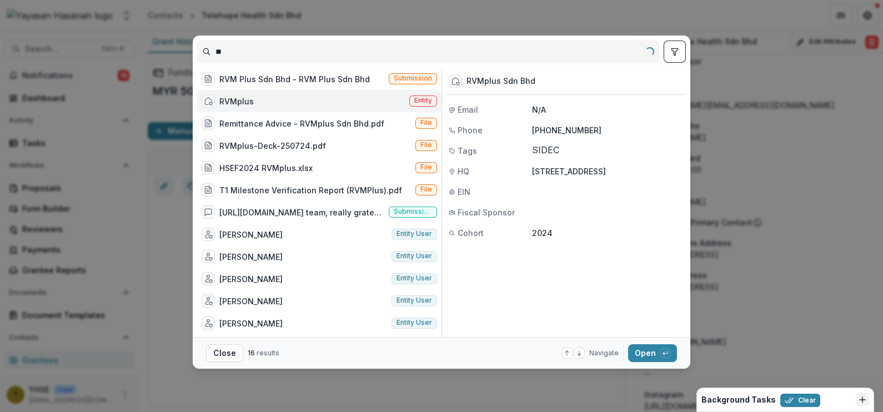
type input "*"
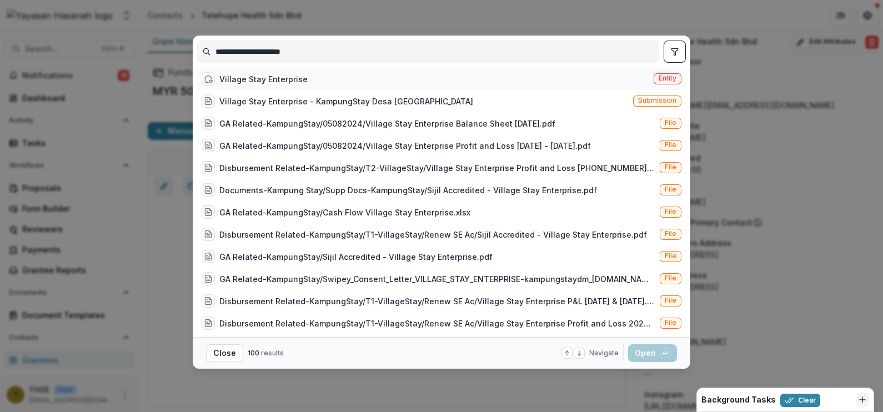
type input "**********"
click at [654, 83] on span "Entity" at bounding box center [668, 78] width 28 height 11
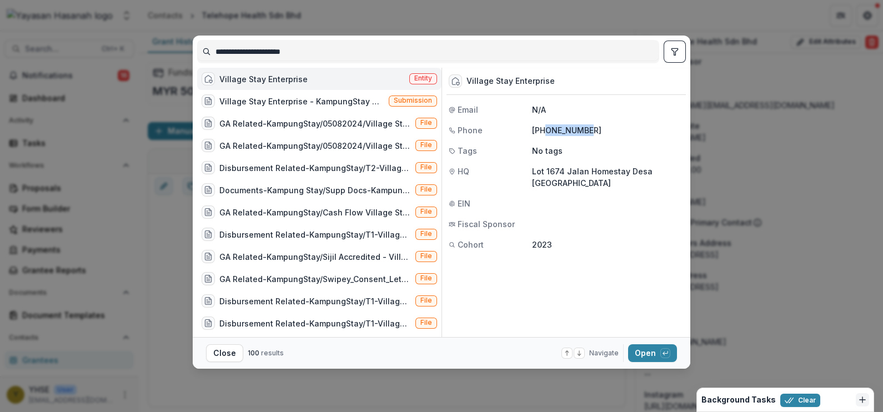
drag, startPoint x: 588, startPoint y: 128, endPoint x: 543, endPoint y: 128, distance: 45.5
click at [543, 128] on p "[PHONE_NUMBER]" at bounding box center [608, 130] width 152 height 12
click at [751, 255] on div "**********" at bounding box center [441, 206] width 883 height 412
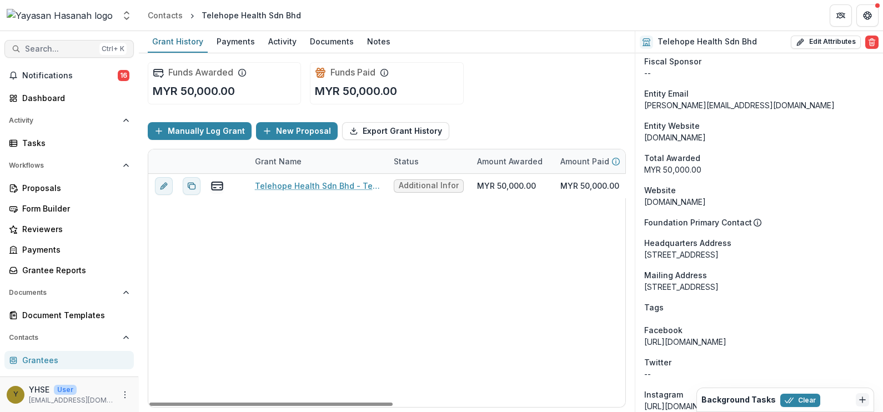
click at [31, 44] on span "Search..." at bounding box center [60, 48] width 70 height 9
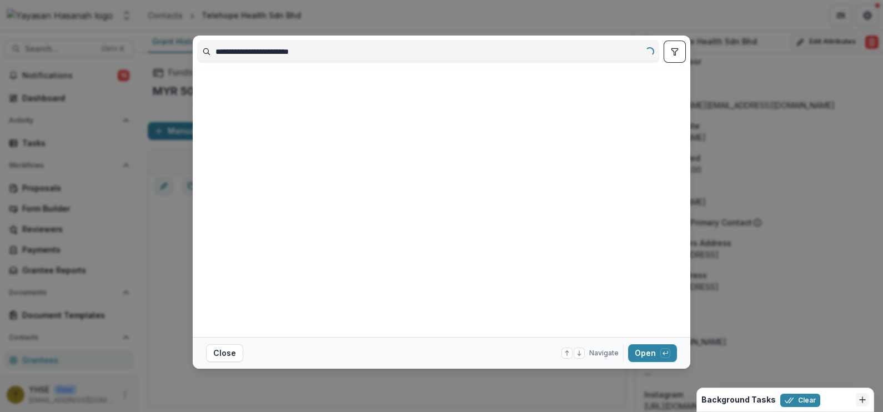
type input "**********"
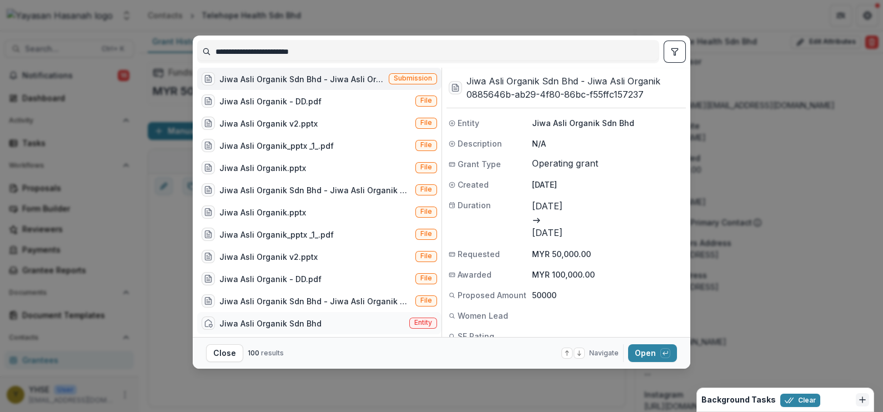
click at [320, 329] on div "Jiwa Asli Organik Sdn Bhd Entity" at bounding box center [319, 323] width 244 height 22
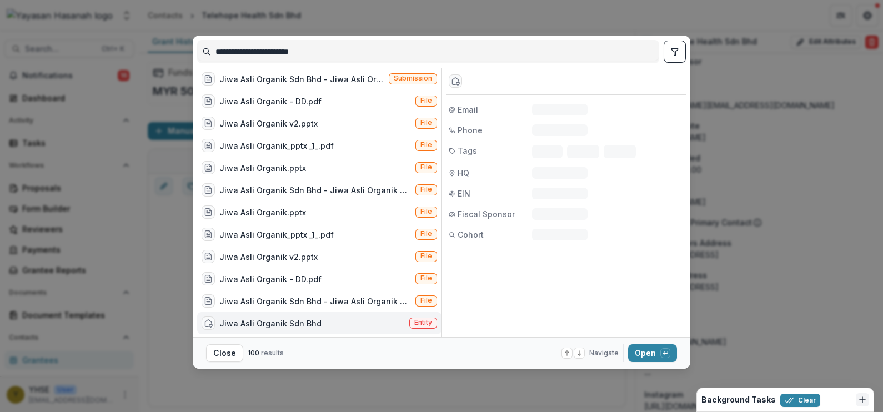
scroll to position [6, 0]
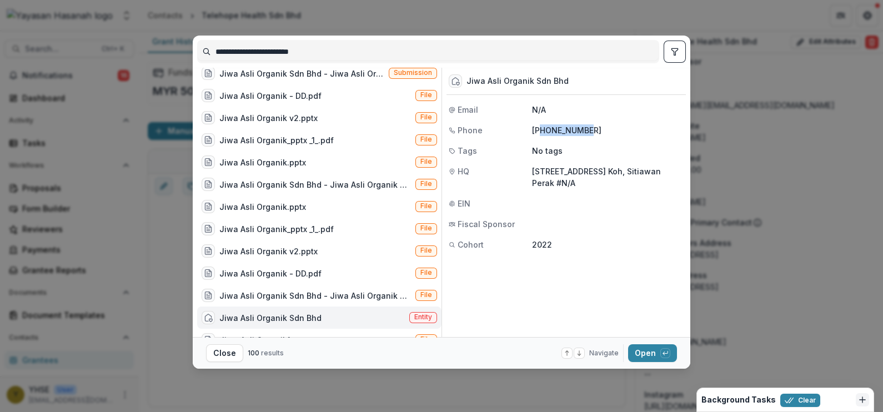
drag, startPoint x: 585, startPoint y: 128, endPoint x: 540, endPoint y: 129, distance: 45.6
click at [540, 129] on p "[PHONE_NUMBER]" at bounding box center [608, 130] width 152 height 12
drag, startPoint x: 540, startPoint y: 129, endPoint x: 554, endPoint y: 125, distance: 14.6
click at [554, 125] on p "[PHONE_NUMBER]" at bounding box center [608, 130] width 152 height 12
click at [587, 128] on p "[PHONE_NUMBER]" at bounding box center [608, 130] width 152 height 12
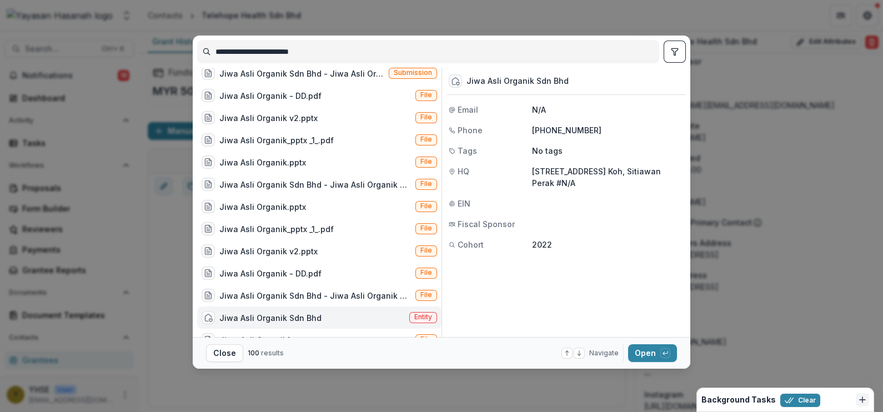
click at [420, 321] on span "Entity" at bounding box center [423, 317] width 18 height 8
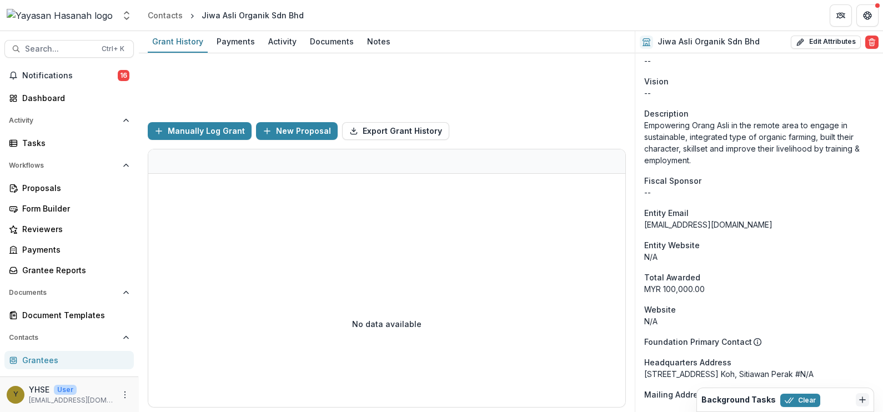
scroll to position [399, 0]
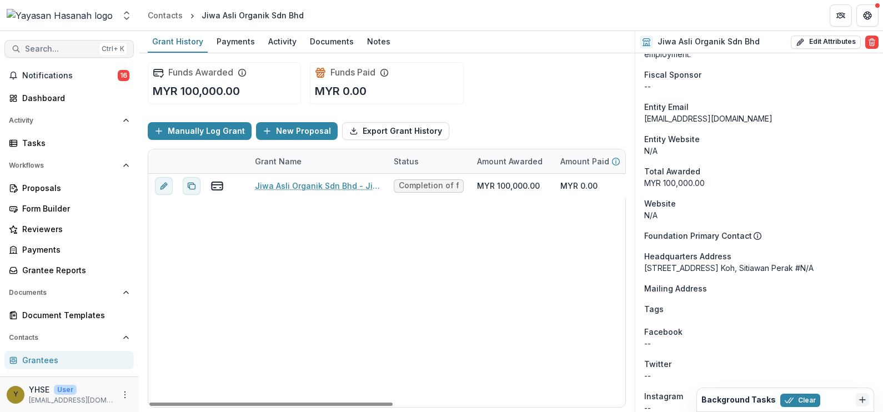
click at [68, 44] on span "Search..." at bounding box center [60, 48] width 70 height 9
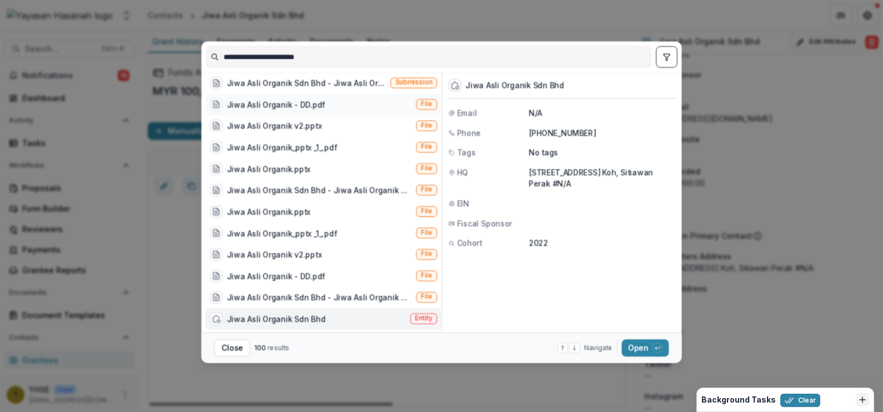
scroll to position [6, 0]
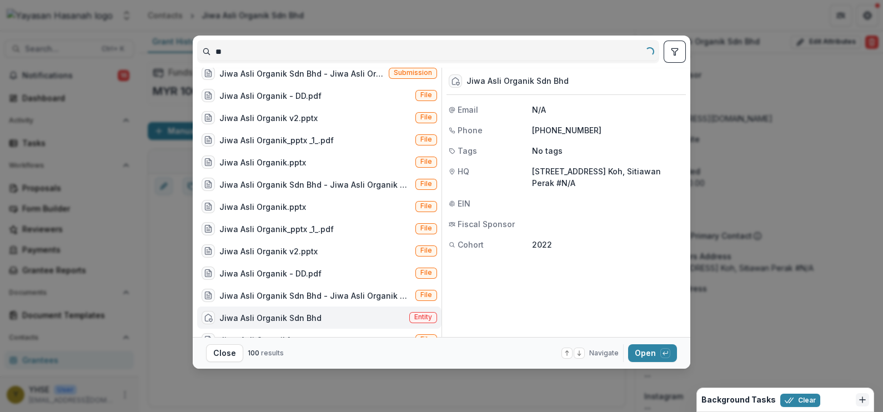
type input "*"
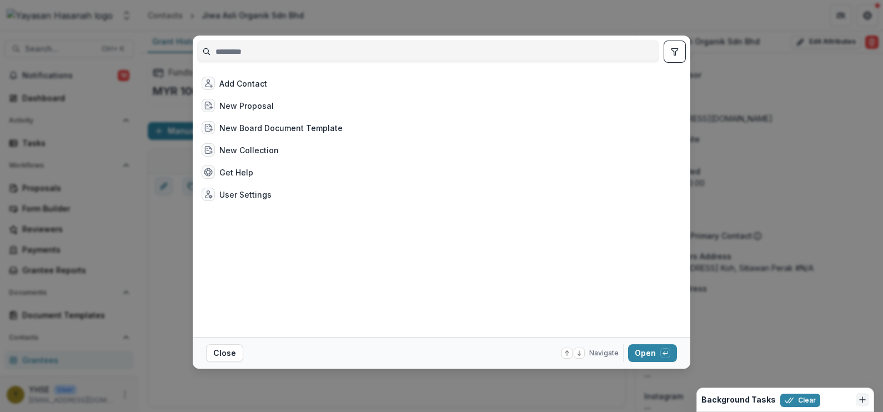
scroll to position [0, 0]
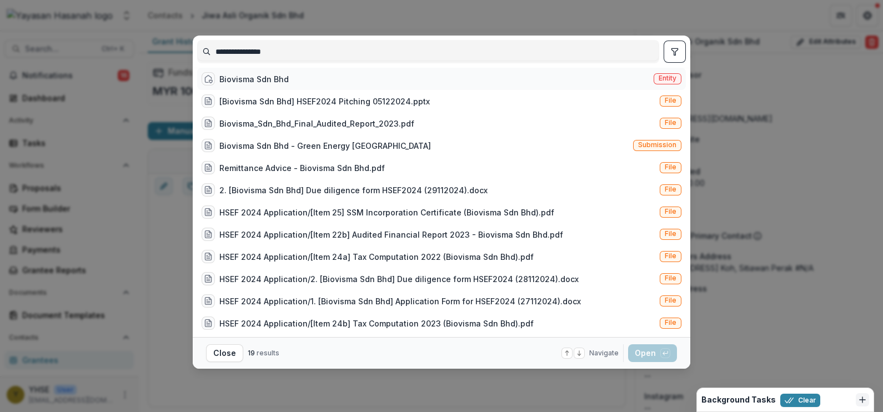
click at [394, 78] on div "Biovisma Sdn Bhd Entity" at bounding box center [441, 79] width 489 height 22
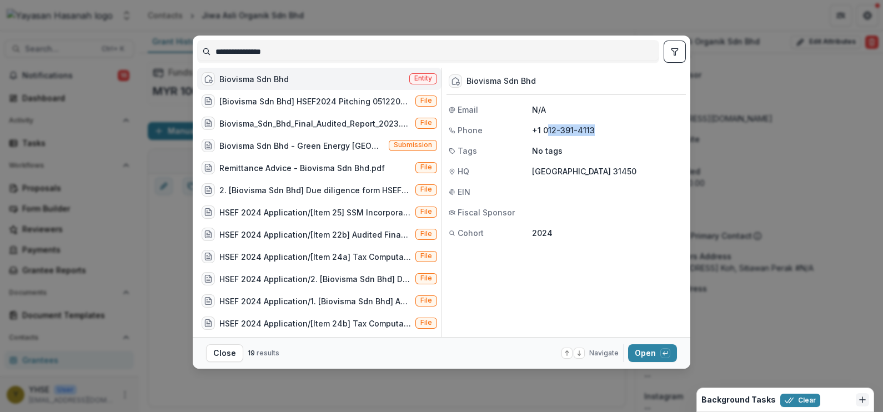
drag, startPoint x: 592, startPoint y: 131, endPoint x: 545, endPoint y: 132, distance: 46.1
click at [545, 132] on p "+1 012-391-4113" at bounding box center [608, 130] width 152 height 12
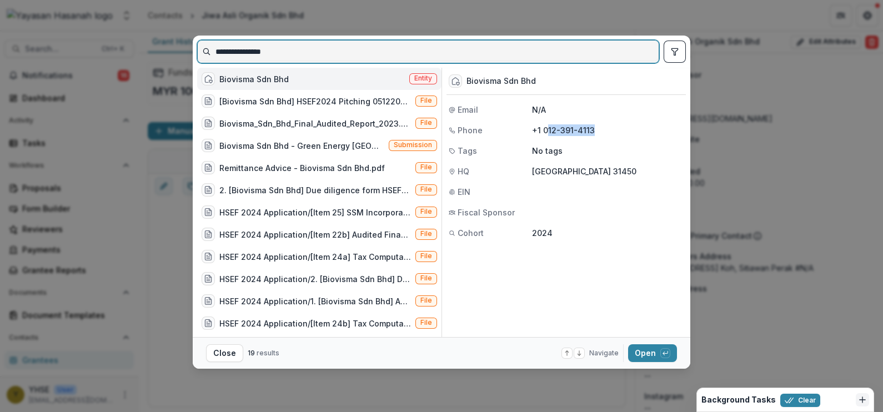
click at [412, 50] on input "**********" at bounding box center [428, 52] width 461 height 18
paste input "*"
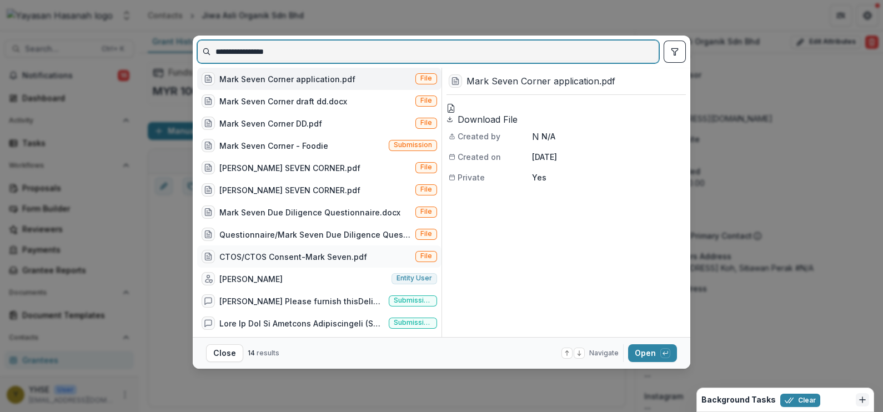
scroll to position [50, 0]
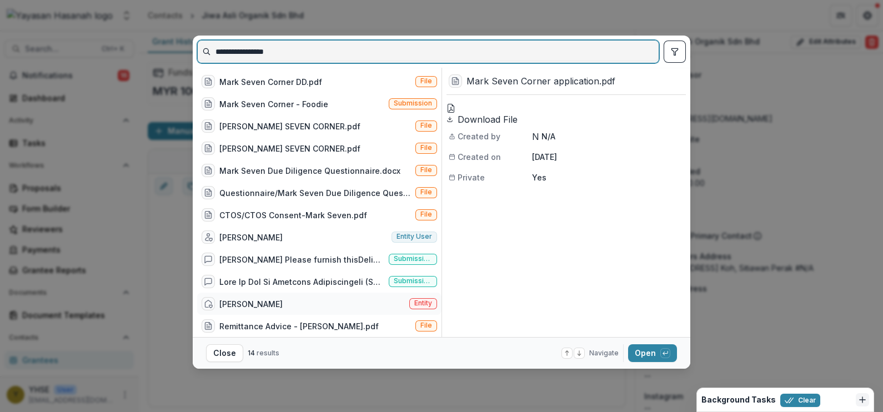
type input "**********"
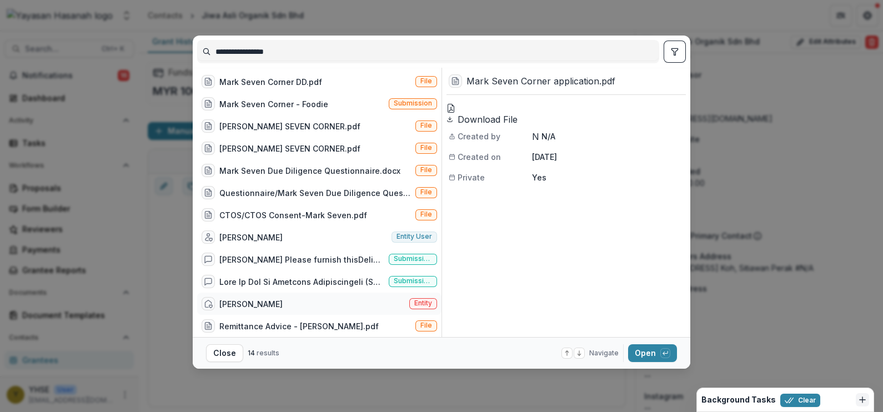
click at [343, 297] on div "[PERSON_NAME] Jun Qi Entity" at bounding box center [319, 304] width 244 height 22
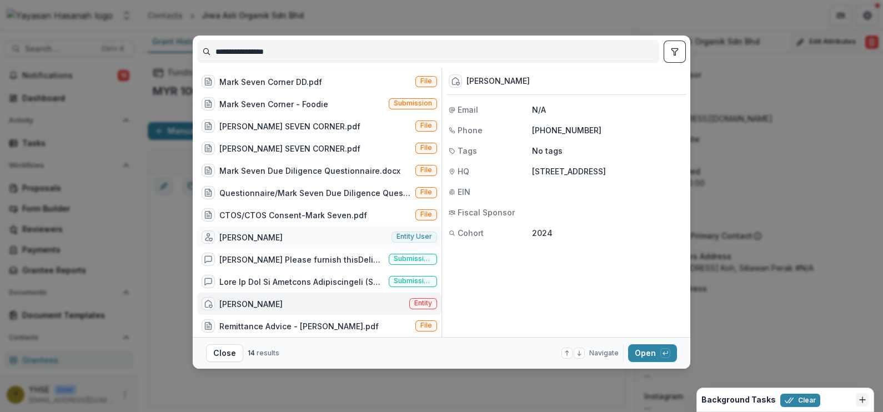
click at [354, 228] on div "[PERSON_NAME] Jun Qi Entity user" at bounding box center [319, 237] width 244 height 22
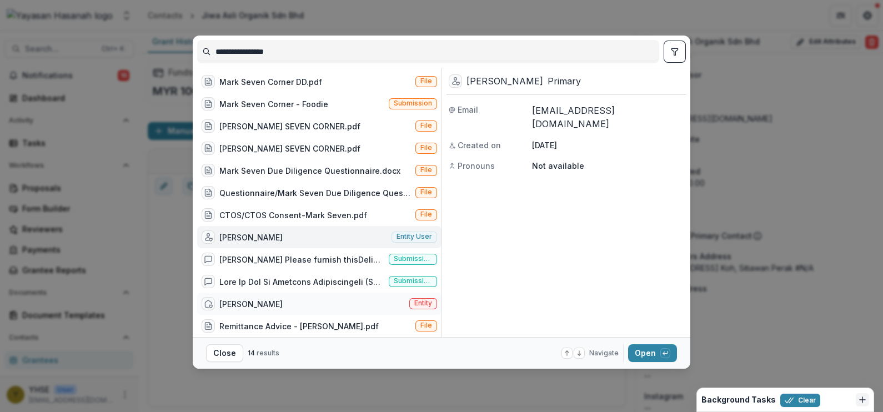
click at [333, 293] on div "[PERSON_NAME] Jun Qi Entity" at bounding box center [319, 304] width 244 height 22
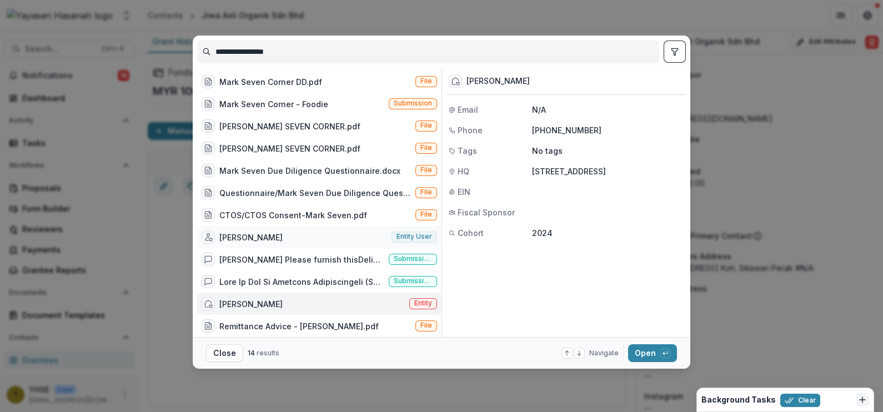
click at [322, 230] on div "[PERSON_NAME] Jun Qi Entity user" at bounding box center [319, 237] width 244 height 22
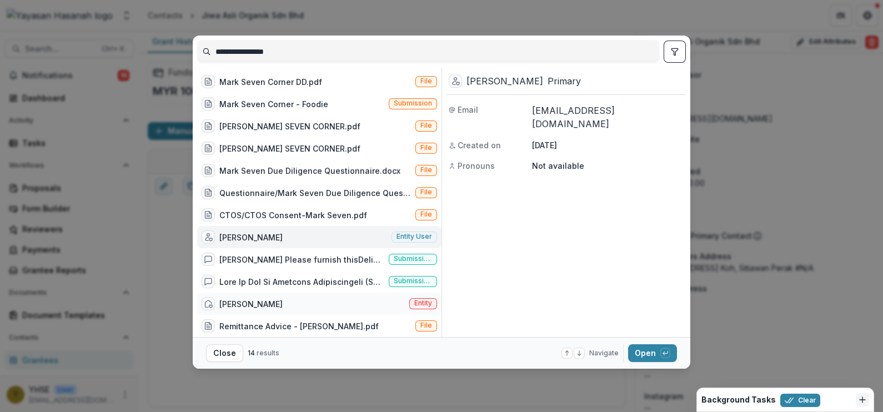
click at [347, 294] on div "[PERSON_NAME] Jun Qi Entity" at bounding box center [319, 304] width 244 height 22
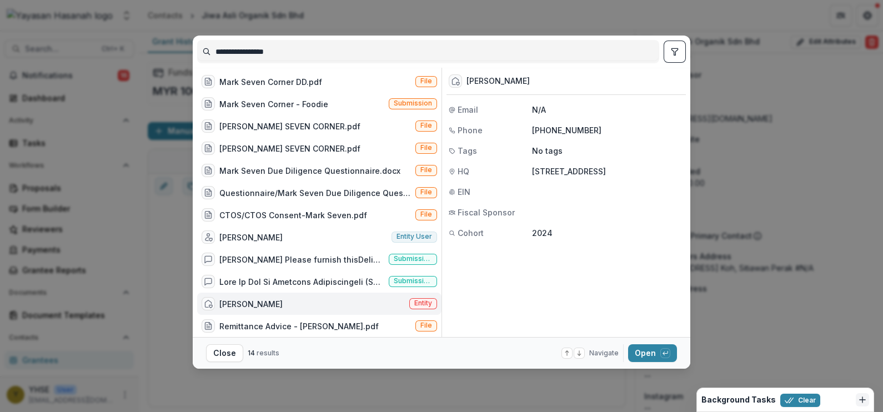
click at [404, 293] on div "[PERSON_NAME] Jun Qi Entity" at bounding box center [319, 304] width 244 height 22
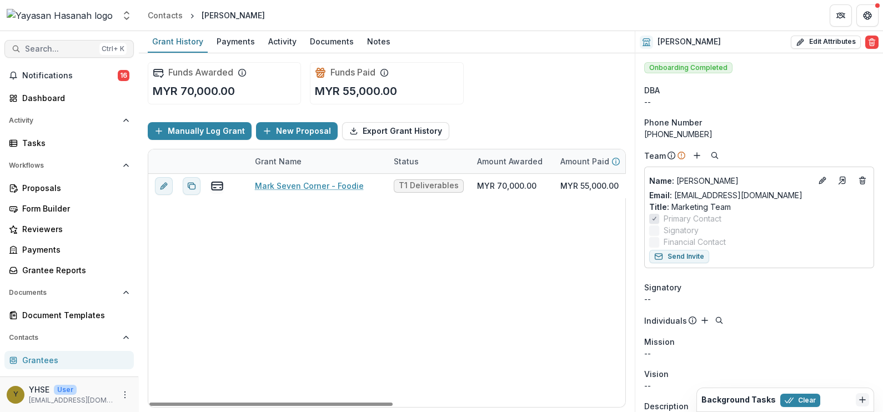
click at [52, 46] on span "Search..." at bounding box center [60, 48] width 70 height 9
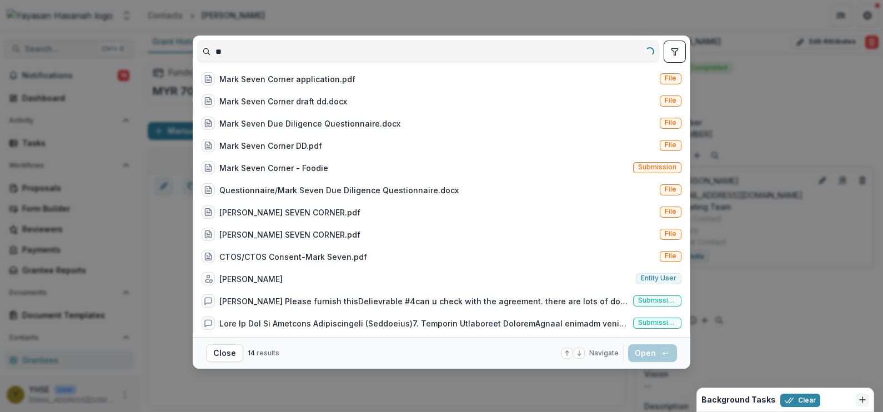
type input "*"
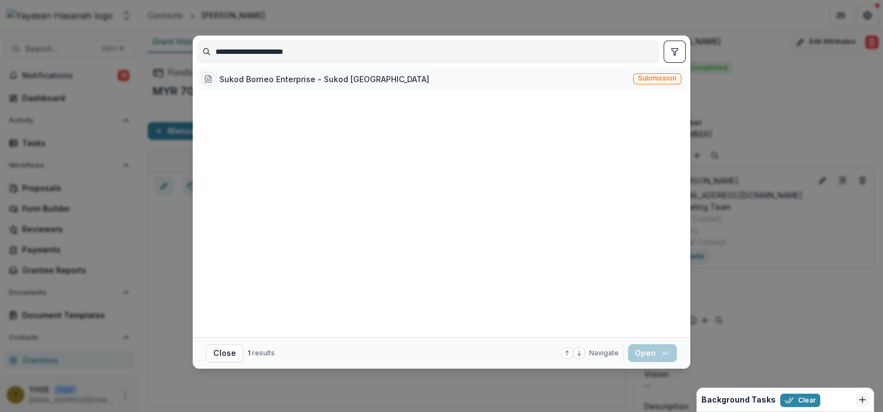
type input "**********"
click at [381, 81] on div "Sukod Borneo Enterprise​ - Sukod [GEOGRAPHIC_DATA] Submission" at bounding box center [441, 79] width 489 height 22
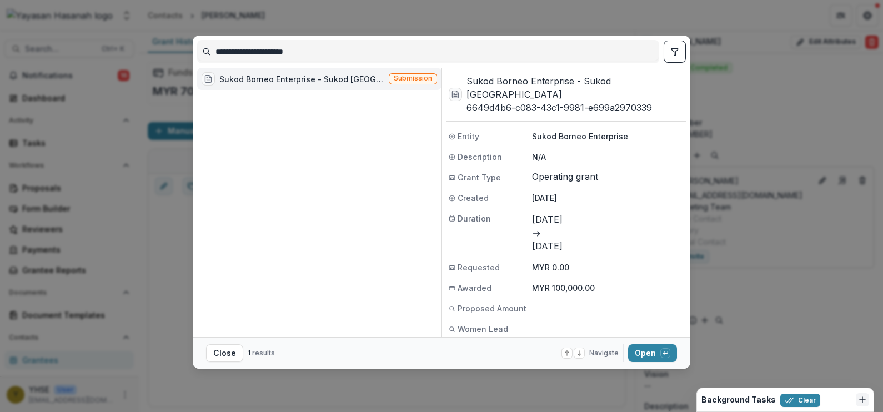
click at [572, 131] on p "Sukod Borneo Enterprise" at bounding box center [608, 137] width 152 height 12
click at [463, 131] on span "Entity" at bounding box center [469, 137] width 22 height 12
click at [452, 135] on line at bounding box center [452, 136] width 0 height 2
drag, startPoint x: 452, startPoint y: 118, endPoint x: 533, endPoint y: 125, distance: 81.4
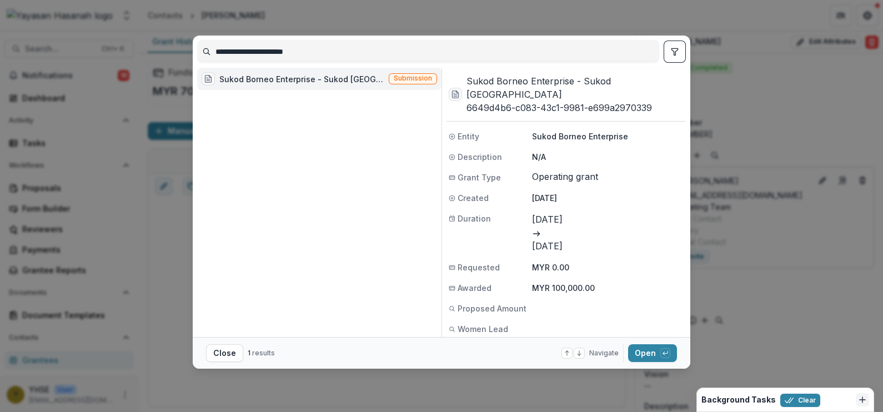
click at [533, 125] on div "Sukod Borneo Enterprise​ - Sukod [GEOGRAPHIC_DATA] 6649d4b6-c083-43c1-9981-e699…" at bounding box center [566, 214] width 239 height 292
click at [463, 131] on span "Entity" at bounding box center [469, 137] width 22 height 12
click at [340, 76] on div "Sukod Borneo Enterprise​ - Sukod [GEOGRAPHIC_DATA]" at bounding box center [293, 78] width 183 height 13
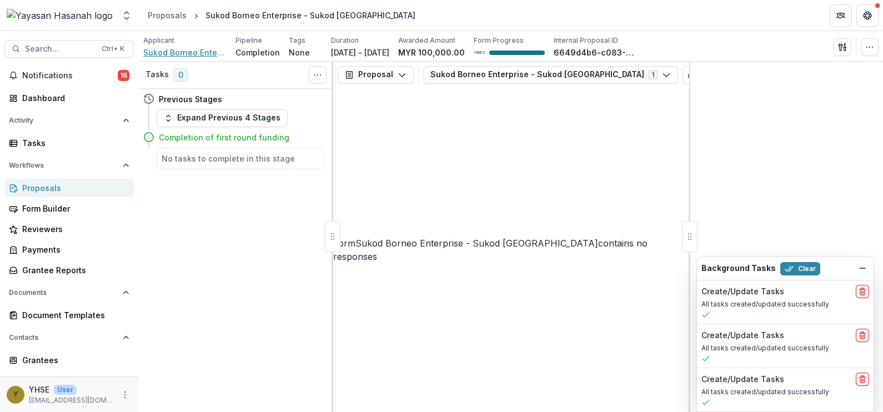
click at [176, 52] on span "Sukod Borneo Enterprise" at bounding box center [184, 53] width 83 height 12
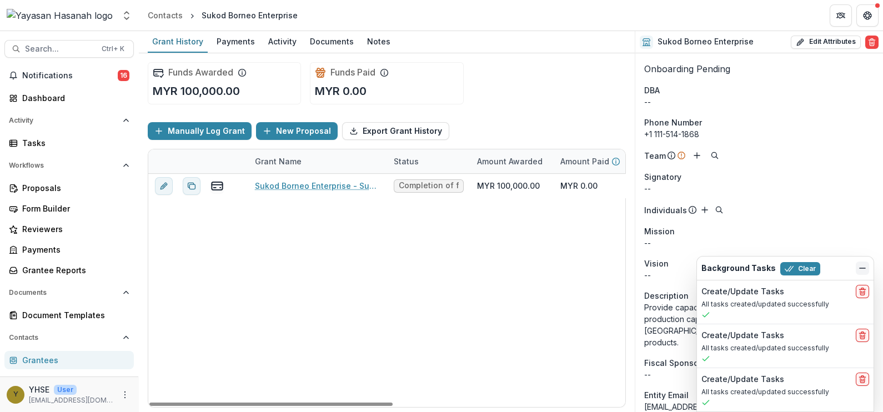
click at [866, 269] on icon "Dismiss" at bounding box center [862, 268] width 9 height 9
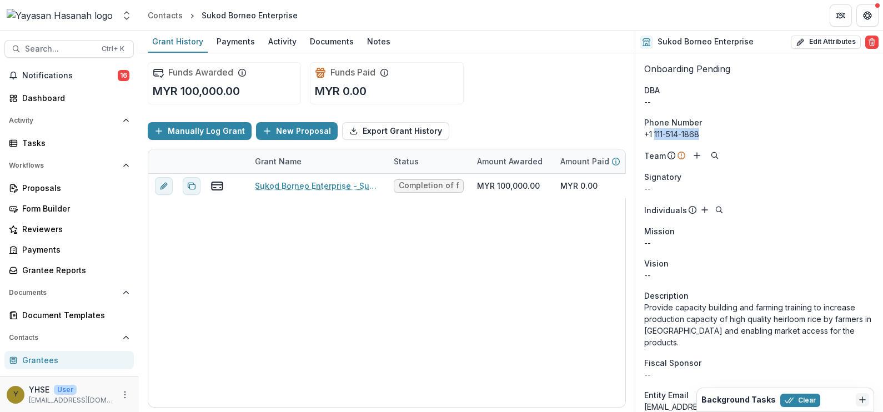
drag, startPoint x: 708, startPoint y: 129, endPoint x: 655, endPoint y: 136, distance: 52.6
click at [655, 136] on div "+1 111-514-1868" at bounding box center [759, 134] width 230 height 12
click at [85, 40] on button "Search... Ctrl + K" at bounding box center [68, 49] width 129 height 18
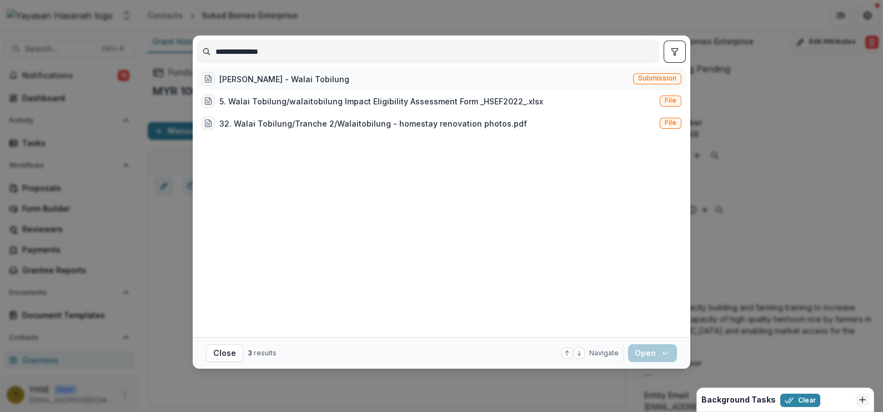
type input "**********"
click at [414, 84] on div "Walai Tobilung​ - Walai Tobilung Submission" at bounding box center [441, 79] width 489 height 22
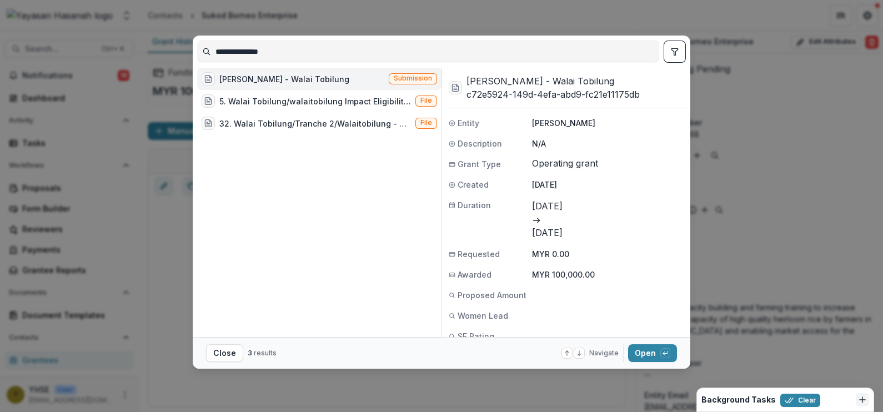
click at [399, 81] on span "Submission" at bounding box center [413, 78] width 38 height 8
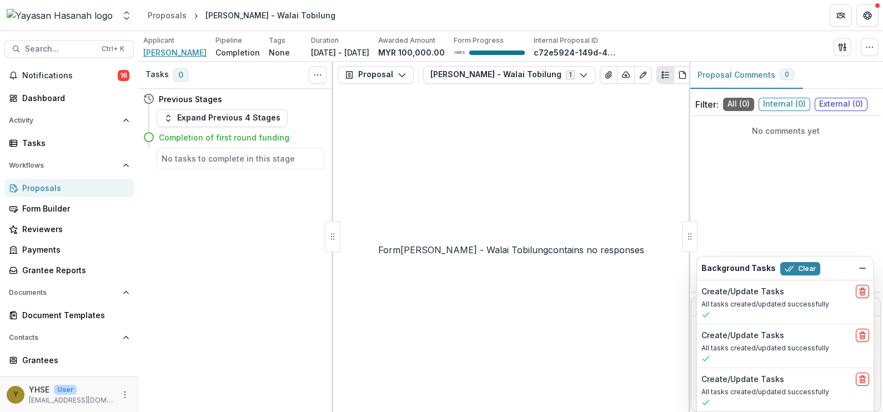
click at [182, 54] on span "[PERSON_NAME]" at bounding box center [174, 53] width 63 height 12
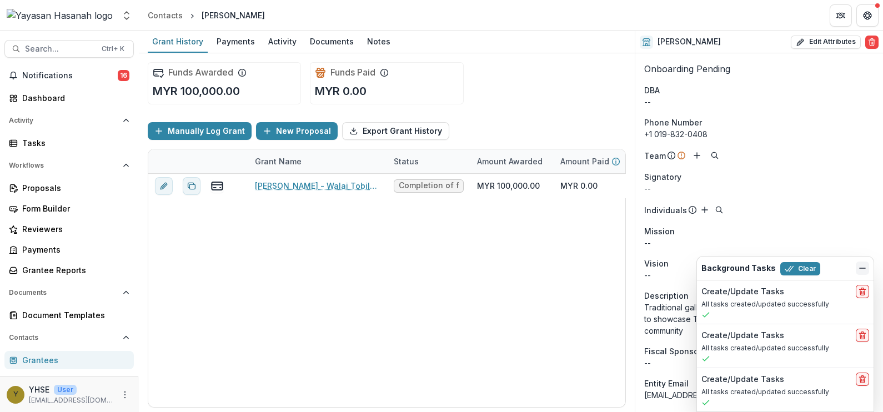
click at [868, 269] on button "Dismiss" at bounding box center [862, 268] width 13 height 13
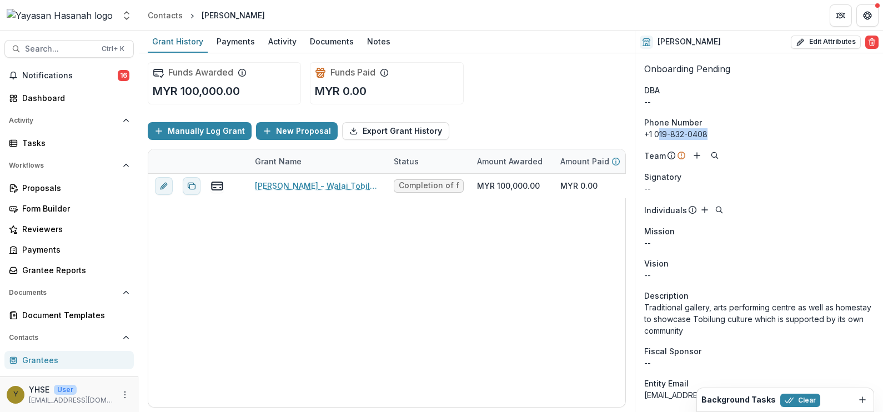
drag, startPoint x: 716, startPoint y: 132, endPoint x: 660, endPoint y: 136, distance: 55.6
click at [660, 136] on div "+1 019-832-0408" at bounding box center [759, 134] width 230 height 12
click at [61, 52] on span "Search..." at bounding box center [60, 48] width 70 height 9
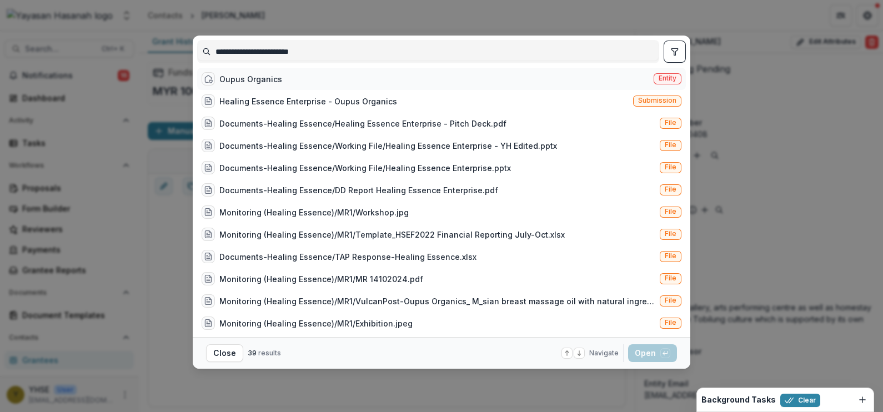
click at [659, 79] on span "Entity" at bounding box center [668, 78] width 18 height 8
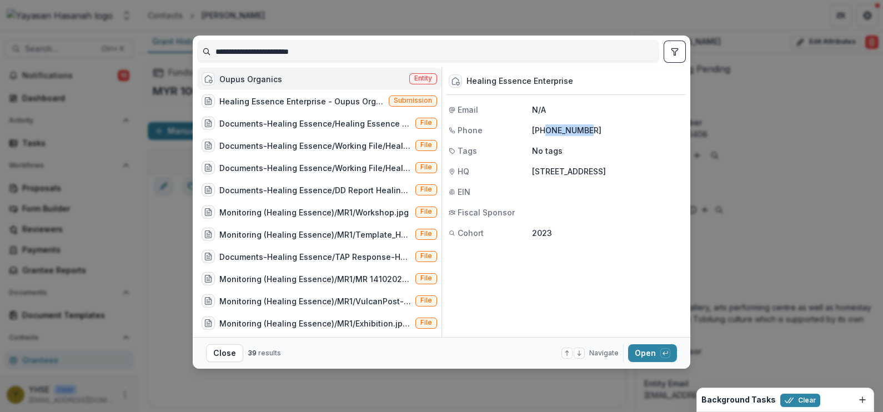
drag, startPoint x: 589, startPoint y: 126, endPoint x: 542, endPoint y: 131, distance: 47.5
click at [542, 131] on p "[PHONE_NUMBER]" at bounding box center [608, 130] width 152 height 12
drag, startPoint x: 542, startPoint y: 131, endPoint x: 575, endPoint y: 228, distance: 102.4
click at [575, 228] on div "Healing Essence Enterprise Email N/A Phone [PHONE_NUMBER] Tags No tags HQ [STRE…" at bounding box center [566, 156] width 239 height 176
drag, startPoint x: 592, startPoint y: 124, endPoint x: 543, endPoint y: 128, distance: 48.5
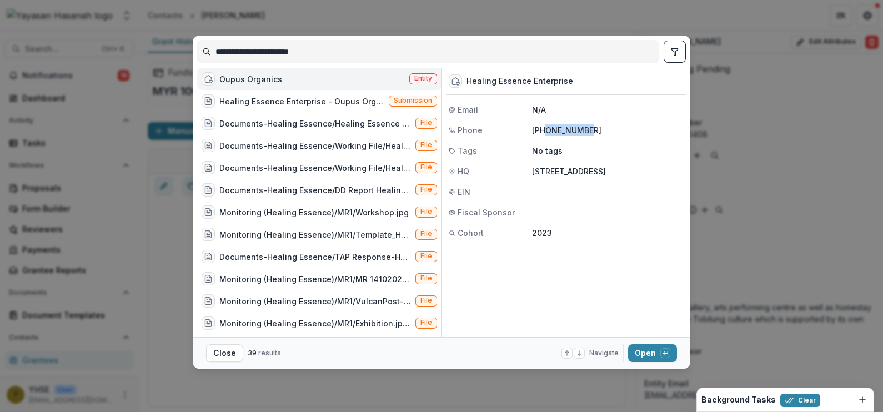
click at [543, 128] on p "[PHONE_NUMBER]" at bounding box center [608, 130] width 152 height 12
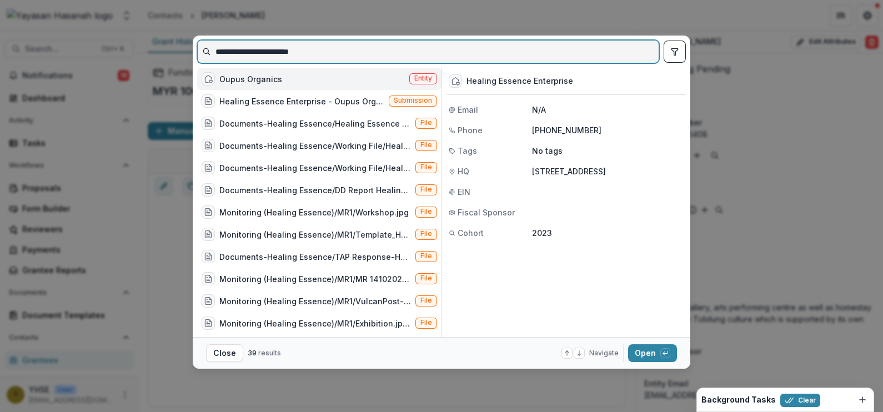
click at [492, 57] on input "**********" at bounding box center [428, 52] width 461 height 18
paste input
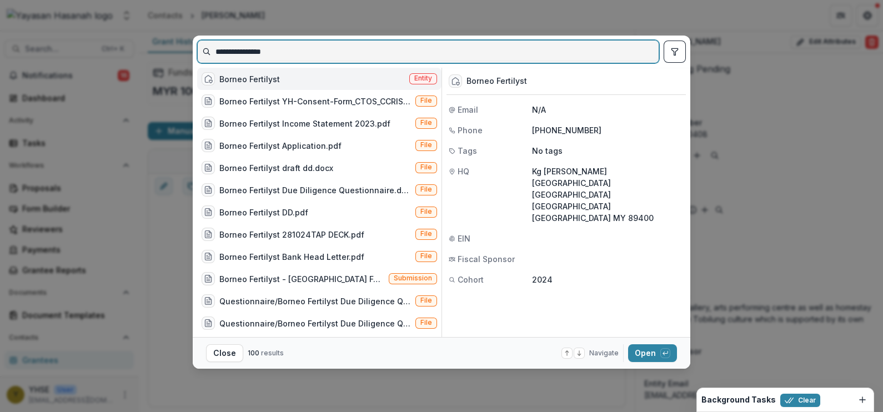
drag, startPoint x: 344, startPoint y: 55, endPoint x: 151, endPoint y: 53, distance: 192.7
click at [151, 53] on div "**********" at bounding box center [441, 206] width 883 height 412
paste input "**"
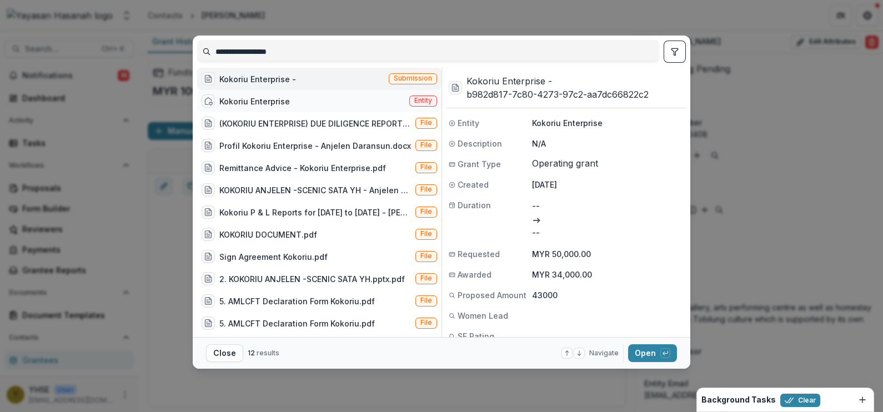
click at [300, 97] on div "Kokoriu Enterprise Entity" at bounding box center [319, 101] width 244 height 22
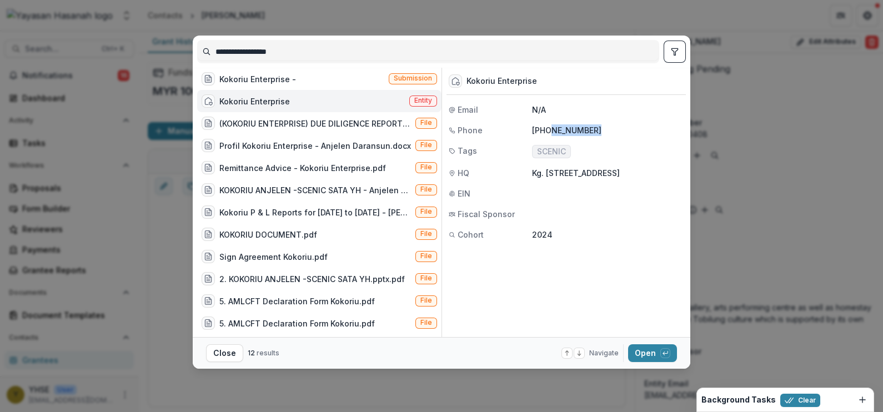
drag, startPoint x: 592, startPoint y: 129, endPoint x: 548, endPoint y: 131, distance: 43.9
click at [548, 131] on p "[PHONE_NUMBER]" at bounding box center [608, 130] width 152 height 12
drag, startPoint x: 548, startPoint y: 131, endPoint x: 592, endPoint y: 134, distance: 43.4
click at [585, 136] on div "Kokoriu Enterprise Email N/A Phone [PHONE_NUMBER] Tags SCENIC HQ Kg. Tiong Kara…" at bounding box center [566, 156] width 239 height 177
click at [597, 131] on p "[PHONE_NUMBER]" at bounding box center [608, 130] width 152 height 12
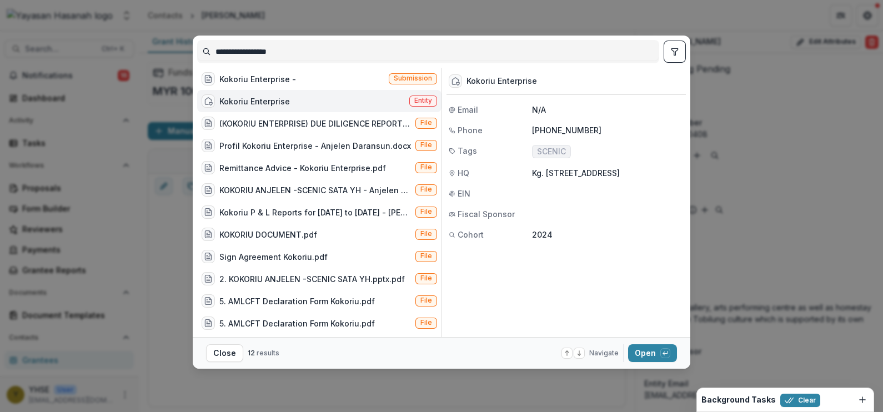
drag, startPoint x: 597, startPoint y: 128, endPoint x: 547, endPoint y: 128, distance: 50.0
click at [547, 128] on p "[PHONE_NUMBER]" at bounding box center [608, 130] width 152 height 12
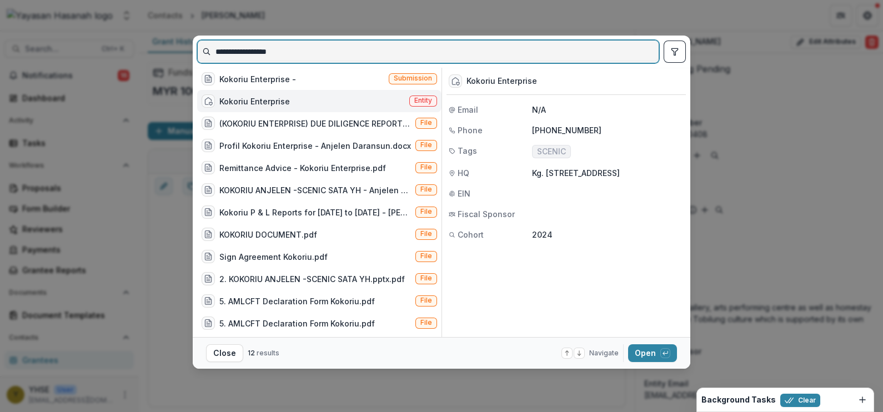
click at [399, 51] on input "**********" at bounding box center [428, 52] width 461 height 18
type input "**********"
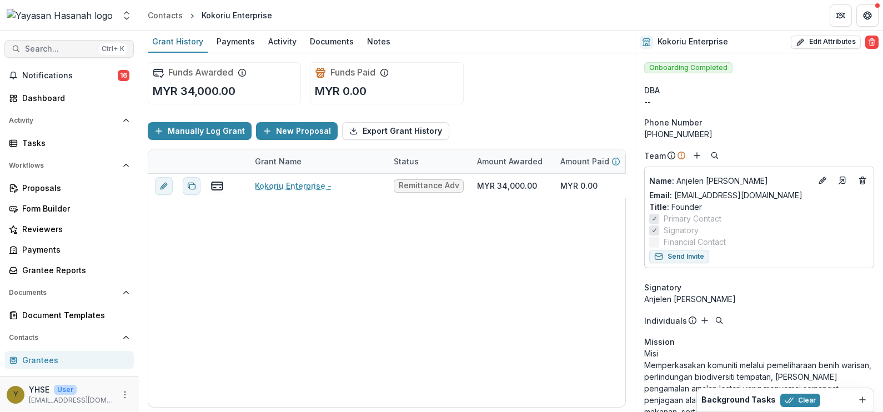
click at [61, 45] on span "Search..." at bounding box center [60, 48] width 70 height 9
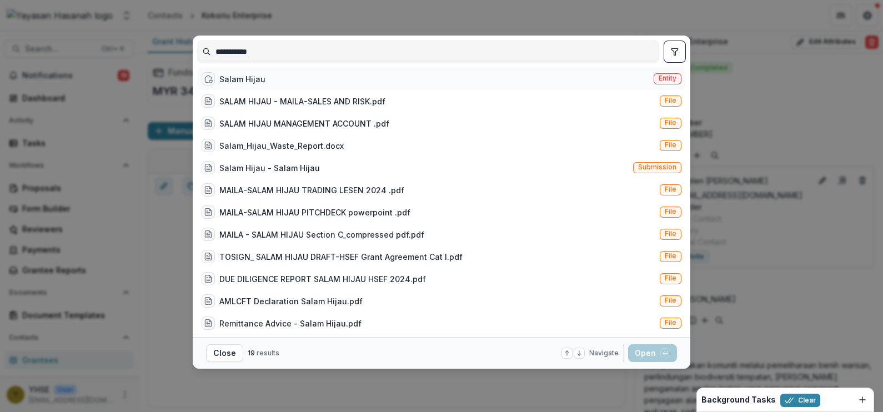
click at [512, 78] on div "Salam Hijau Entity" at bounding box center [441, 79] width 489 height 22
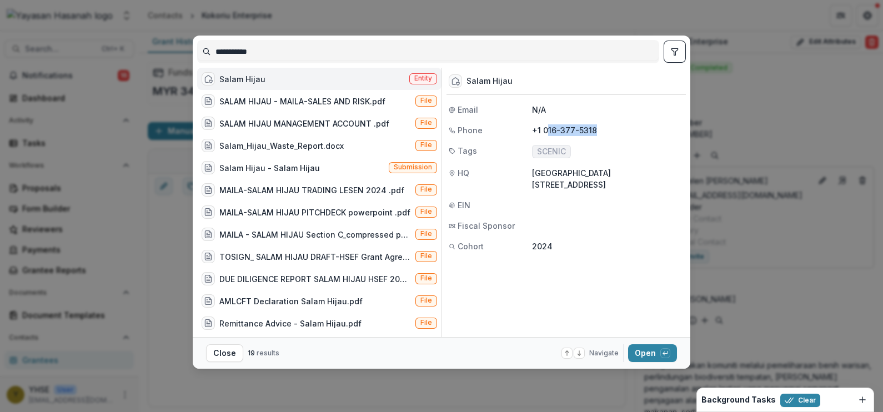
drag, startPoint x: 597, startPoint y: 127, endPoint x: 547, endPoint y: 129, distance: 50.0
click at [547, 129] on p "+1 016-377-5318" at bounding box center [608, 130] width 152 height 12
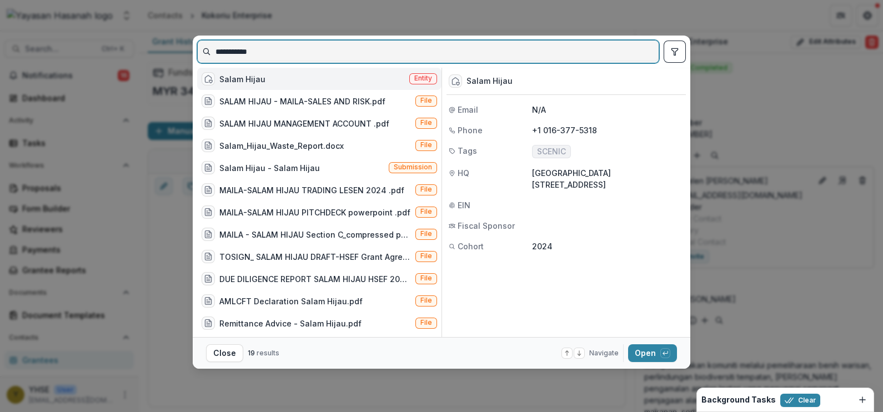
click at [368, 53] on input "**********" at bounding box center [428, 52] width 461 height 18
type input "**********"
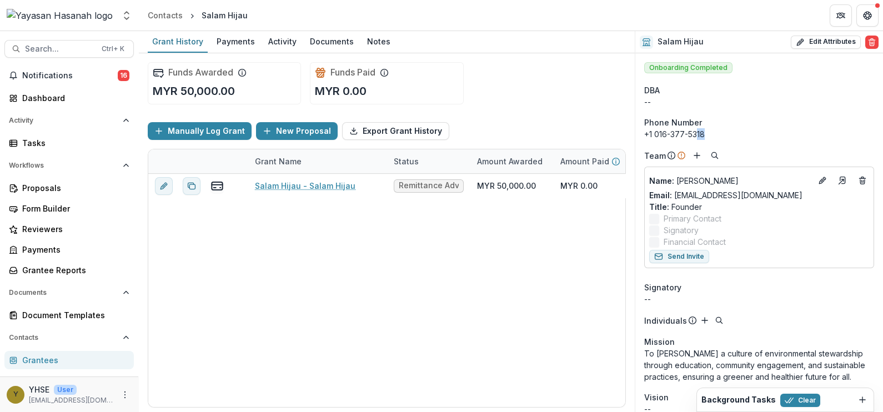
drag, startPoint x: 706, startPoint y: 132, endPoint x: 695, endPoint y: 132, distance: 11.1
click at [695, 132] on div "+1 016-377-5318" at bounding box center [759, 134] width 230 height 12
click at [50, 42] on button "Search... Ctrl + K" at bounding box center [68, 49] width 129 height 18
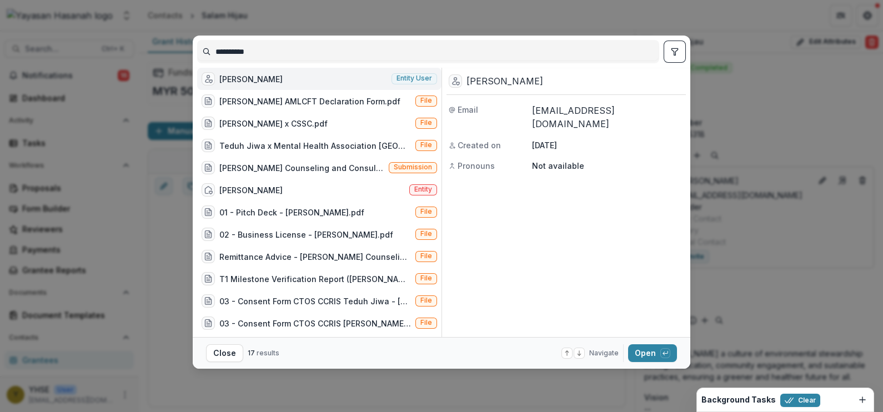
click at [406, 82] on span "Entity user" at bounding box center [415, 78] width 36 height 8
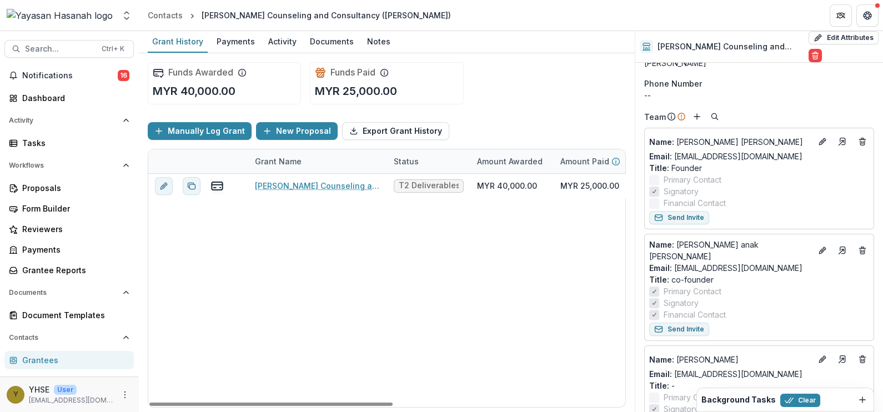
scroll to position [69, 0]
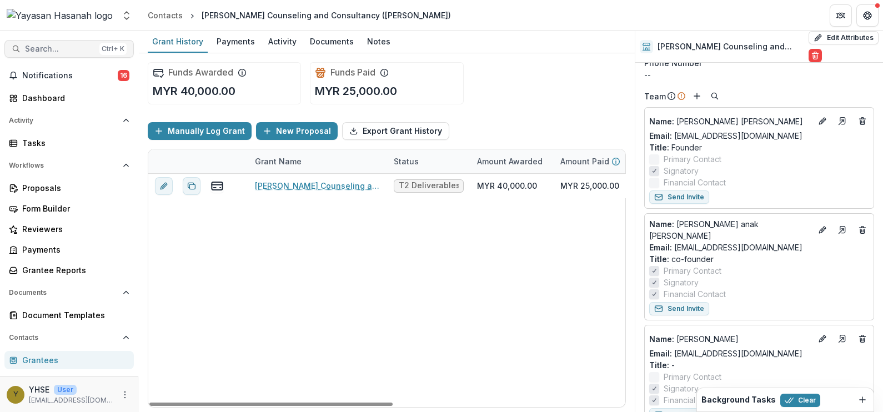
click at [33, 48] on span "Search..." at bounding box center [60, 48] width 70 height 9
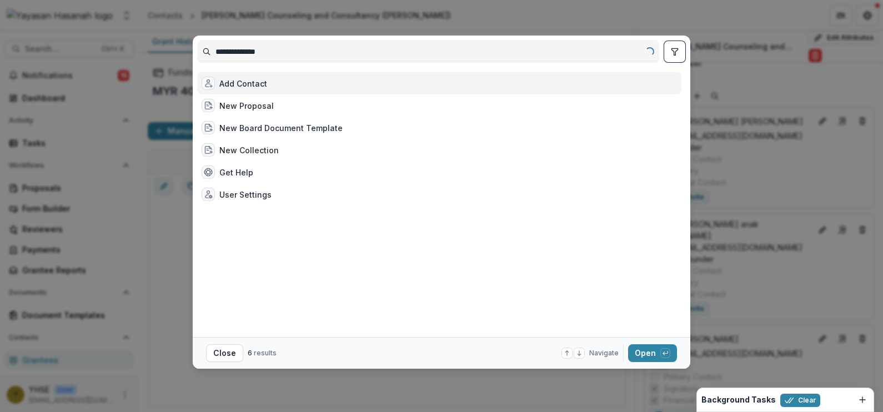
type input "**********"
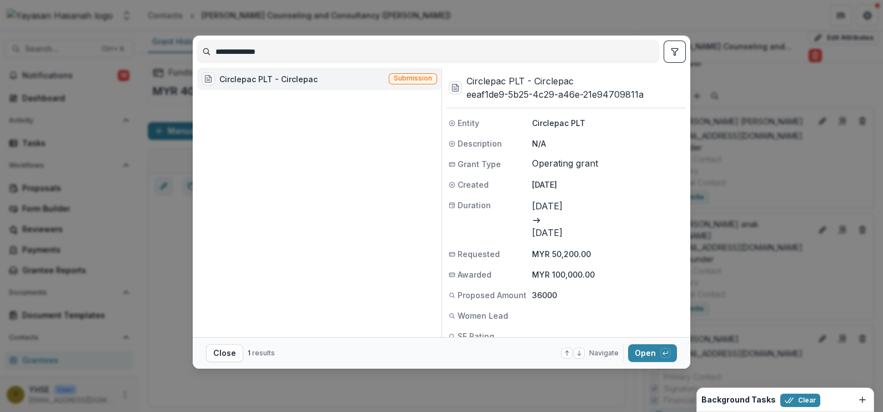
click at [397, 82] on span "Submission" at bounding box center [413, 78] width 38 height 8
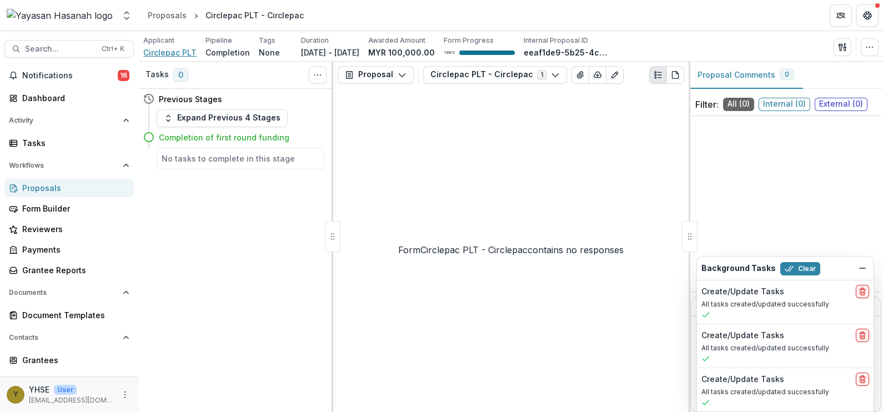
click at [183, 47] on span "Circlepac PLT" at bounding box center [169, 53] width 53 height 12
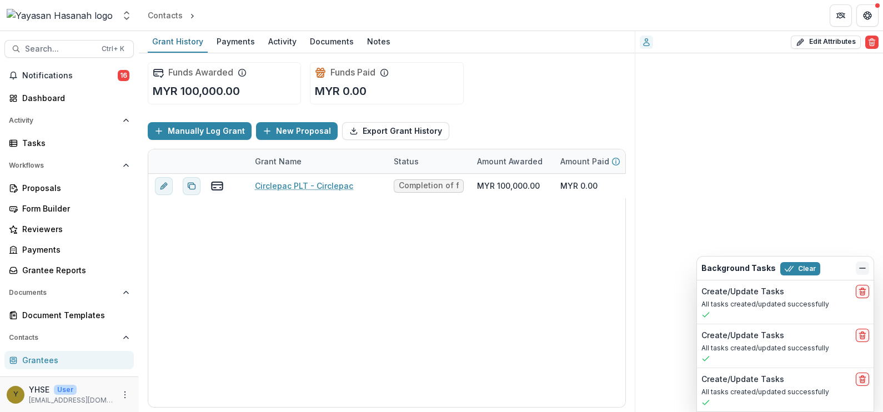
click at [861, 269] on icon "Dismiss" at bounding box center [862, 268] width 9 height 9
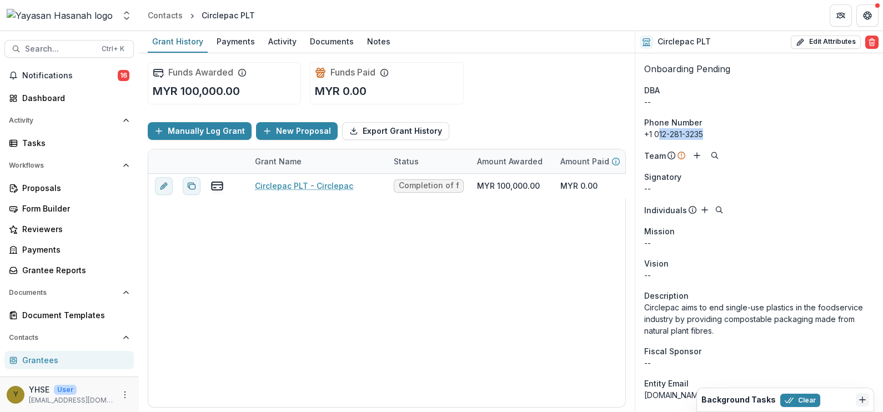
drag, startPoint x: 711, startPoint y: 134, endPoint x: 660, endPoint y: 136, distance: 51.1
click at [660, 136] on div "+1 012-281-3235" at bounding box center [759, 134] width 230 height 12
drag, startPoint x: 262, startPoint y: 17, endPoint x: 197, endPoint y: 17, distance: 65.0
click at [197, 17] on header "Contacts Circlepac PLT" at bounding box center [511, 15] width 744 height 31
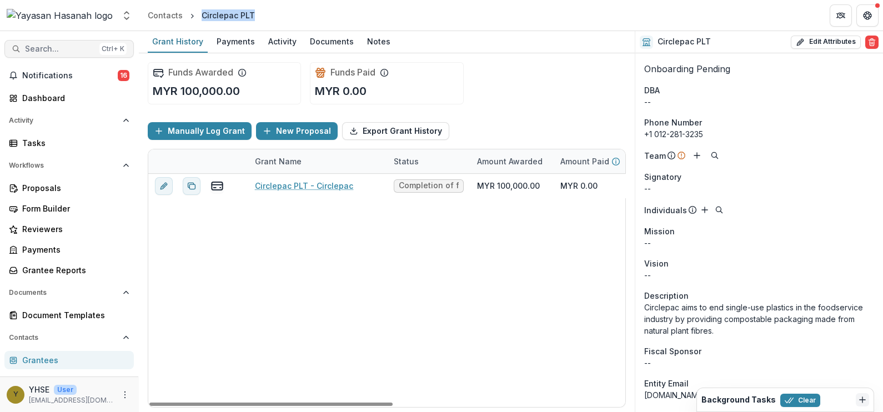
click at [58, 49] on span "Search..." at bounding box center [60, 48] width 70 height 9
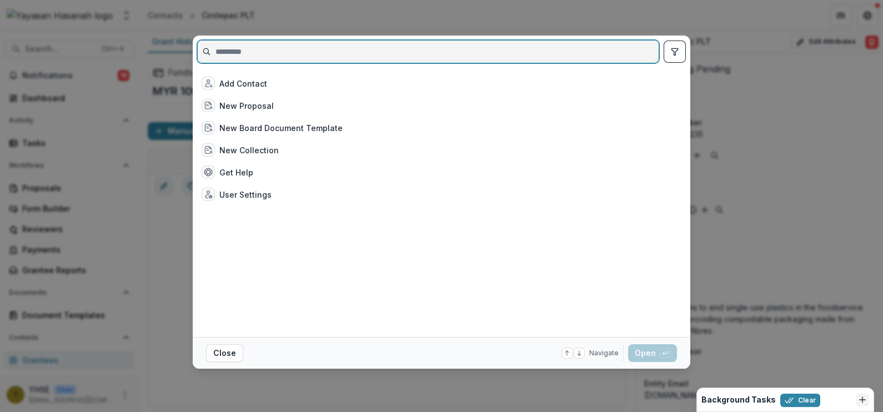
paste input "**********"
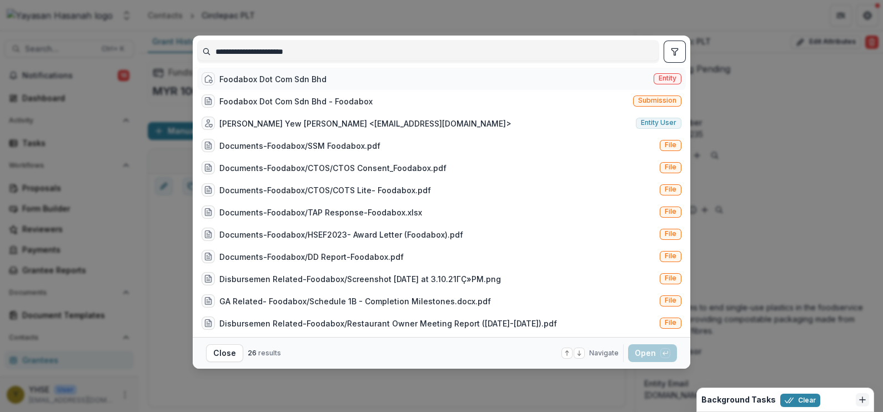
click at [605, 75] on div "Foodabox Dot Com Sdn Bhd Entity" at bounding box center [441, 79] width 489 height 22
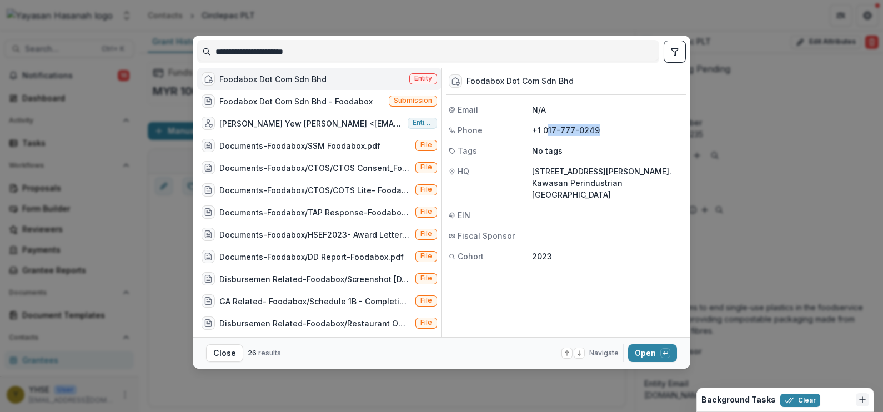
drag, startPoint x: 598, startPoint y: 129, endPoint x: 545, endPoint y: 128, distance: 53.3
click at [545, 128] on p "+1 017-777-0249" at bounding box center [608, 130] width 152 height 12
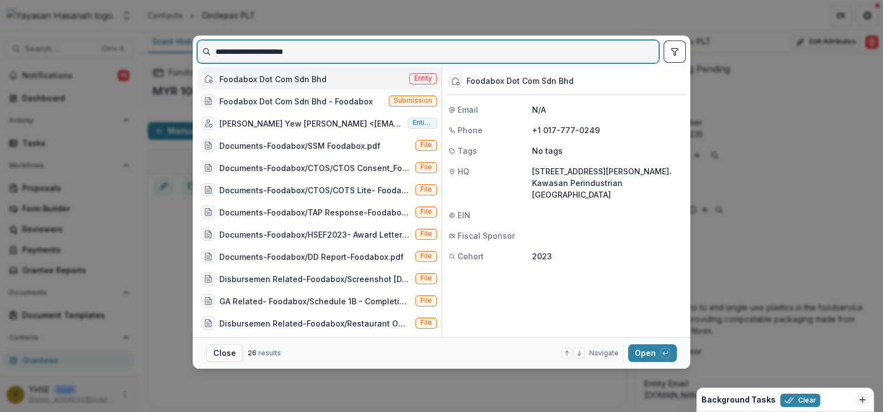
click at [392, 51] on input "**********" at bounding box center [428, 52] width 461 height 18
paste input "****"
type input "**********"
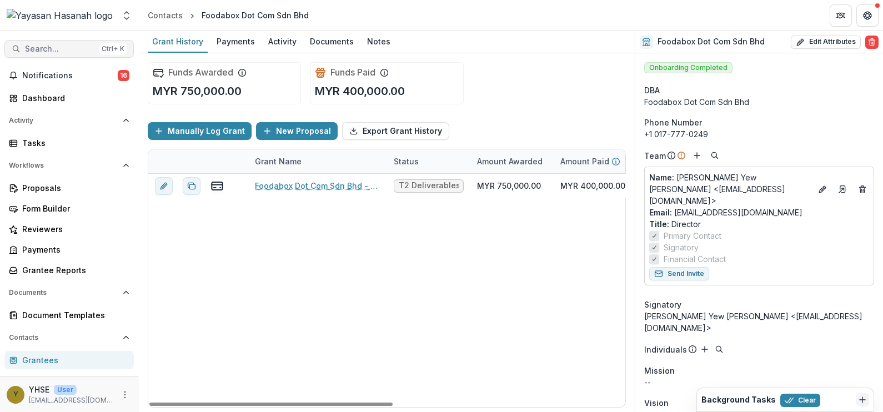
click at [23, 43] on button "Search... Ctrl + K" at bounding box center [68, 49] width 129 height 18
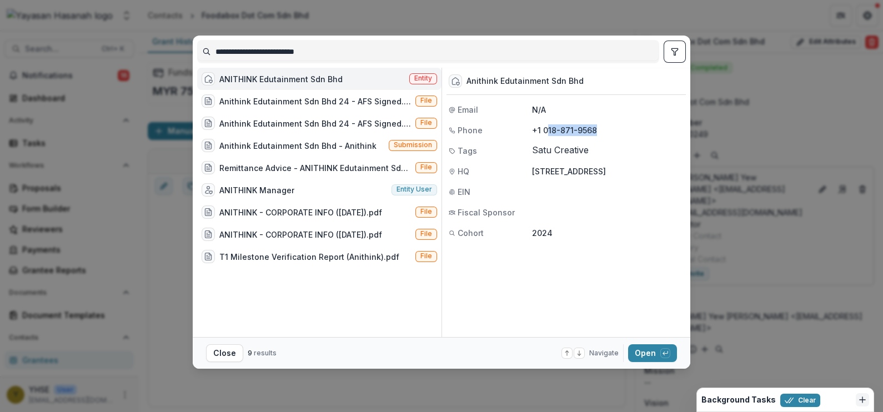
drag, startPoint x: 597, startPoint y: 126, endPoint x: 545, endPoint y: 126, distance: 51.7
click at [545, 126] on p "+1 018-871-9568" at bounding box center [608, 130] width 152 height 12
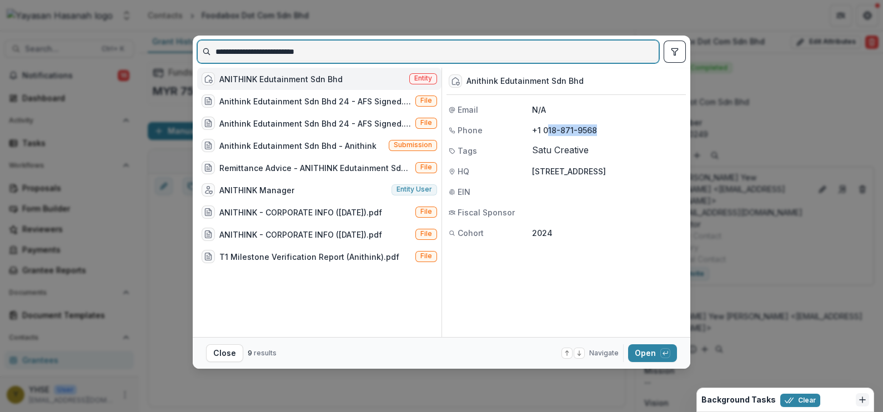
click at [579, 44] on input "**********" at bounding box center [428, 52] width 461 height 18
click at [580, 45] on input "**********" at bounding box center [428, 52] width 461 height 18
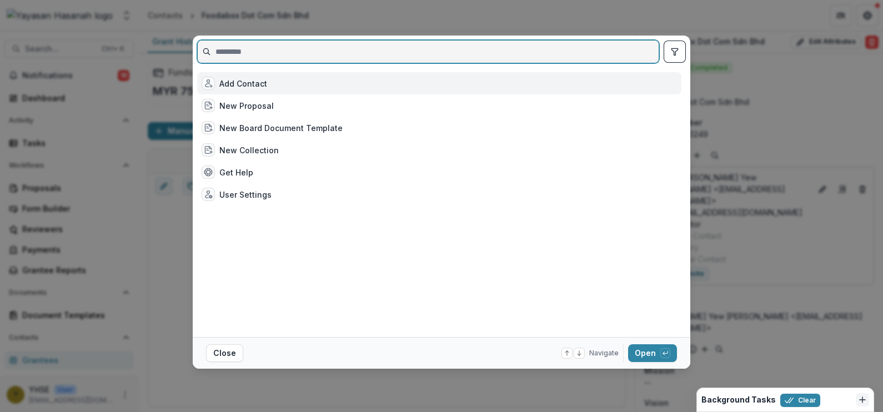
paste input "**********"
type input "**********"
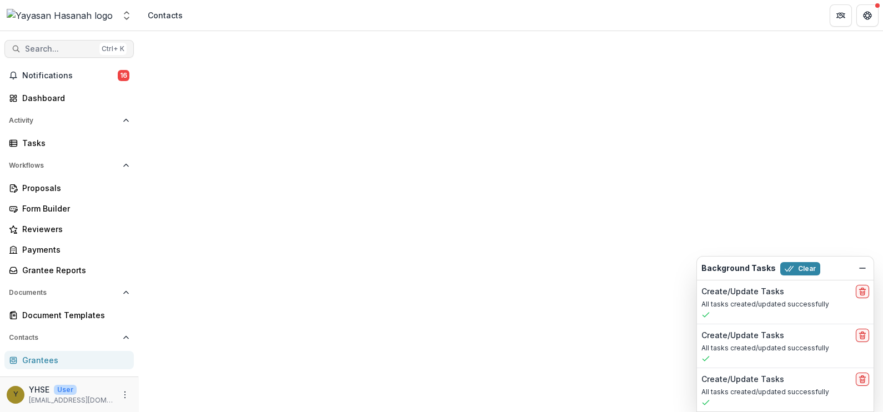
click at [93, 48] on button "Search... Ctrl + K" at bounding box center [68, 49] width 129 height 18
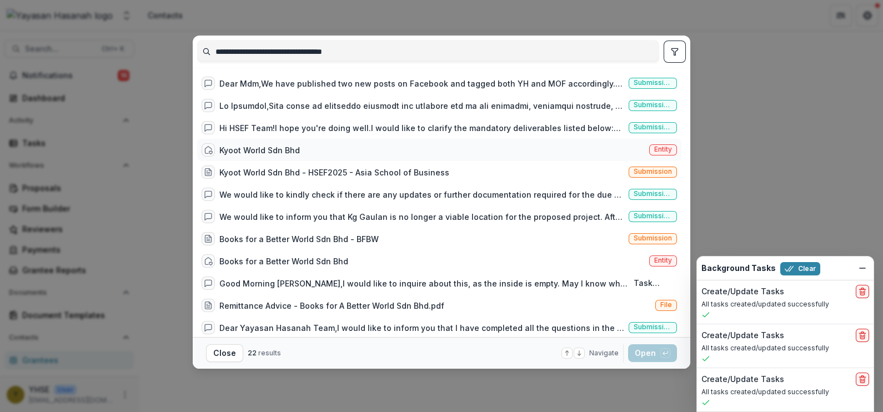
click at [614, 147] on div "Kyoot World Sdn Bhd Entity" at bounding box center [439, 150] width 484 height 22
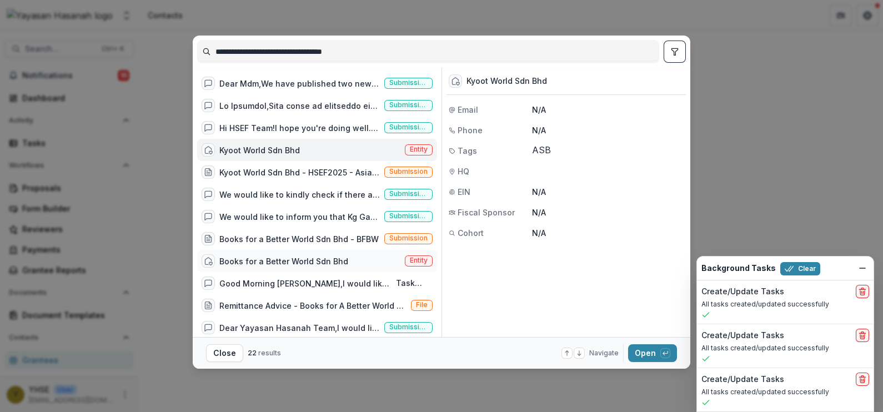
click at [374, 260] on div "Books for a Better World Sdn Bhd Entity" at bounding box center [317, 261] width 240 height 22
click at [325, 142] on div "Kyoot World Sdn Bhd Entity" at bounding box center [317, 150] width 240 height 22
click at [282, 253] on div "Books for a Better World Sdn Bhd Entity" at bounding box center [317, 261] width 240 height 22
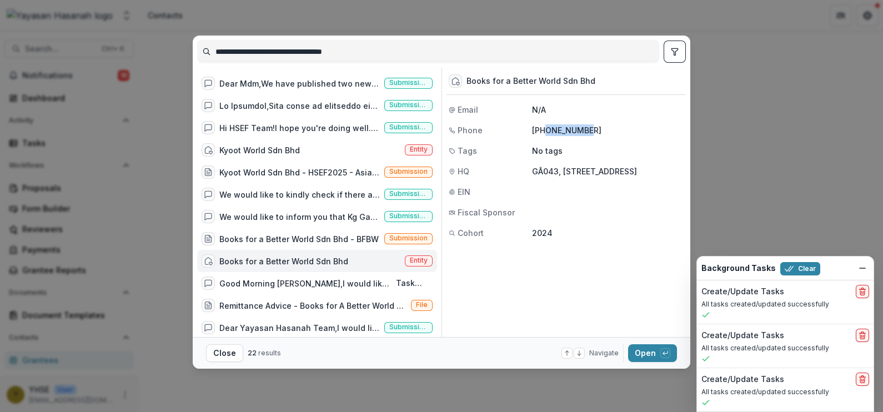
drag, startPoint x: 587, startPoint y: 127, endPoint x: 544, endPoint y: 125, distance: 43.4
click at [544, 125] on p "[PHONE_NUMBER]" at bounding box center [608, 130] width 152 height 12
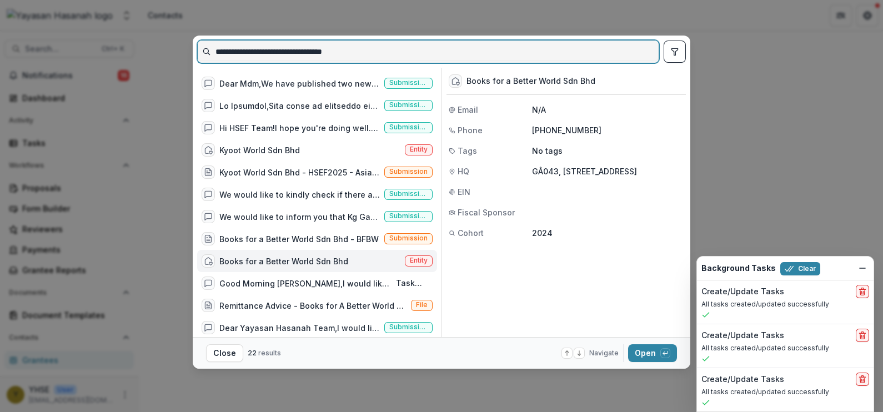
drag, startPoint x: 393, startPoint y: 51, endPoint x: 74, endPoint y: 46, distance: 318.3
click at [76, 47] on div "**********" at bounding box center [441, 206] width 883 height 412
paste input
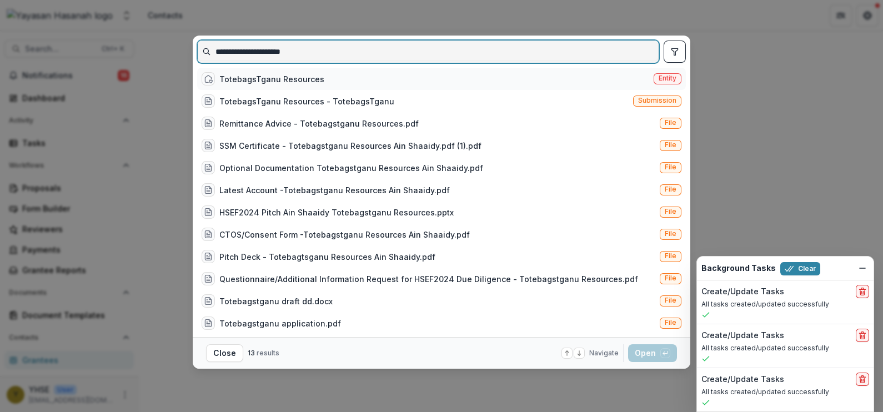
type input "**********"
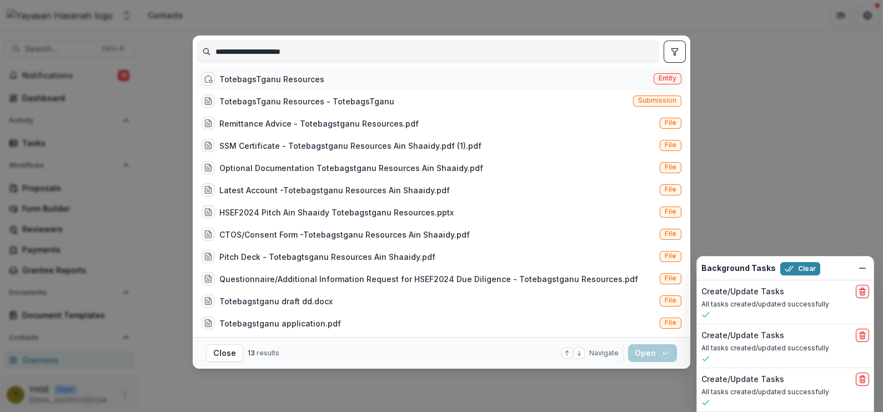
click at [553, 83] on div "TotebagsTganu Resources Entity" at bounding box center [441, 79] width 489 height 22
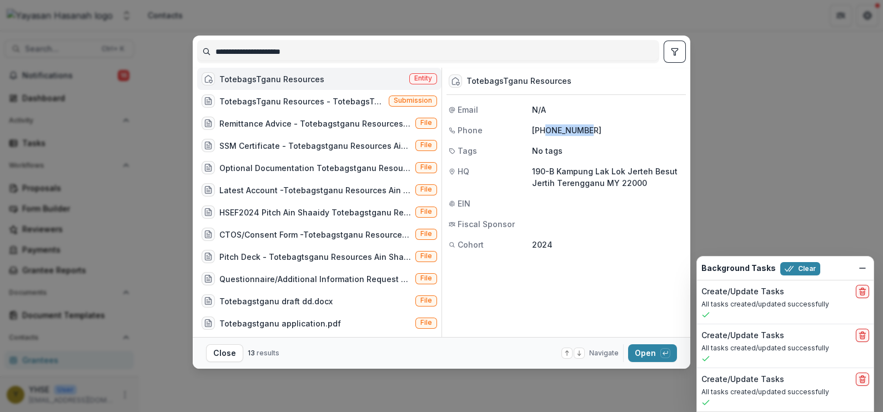
drag, startPoint x: 583, startPoint y: 129, endPoint x: 543, endPoint y: 129, distance: 39.4
click at [543, 129] on p "[PHONE_NUMBER]" at bounding box center [608, 130] width 152 height 12
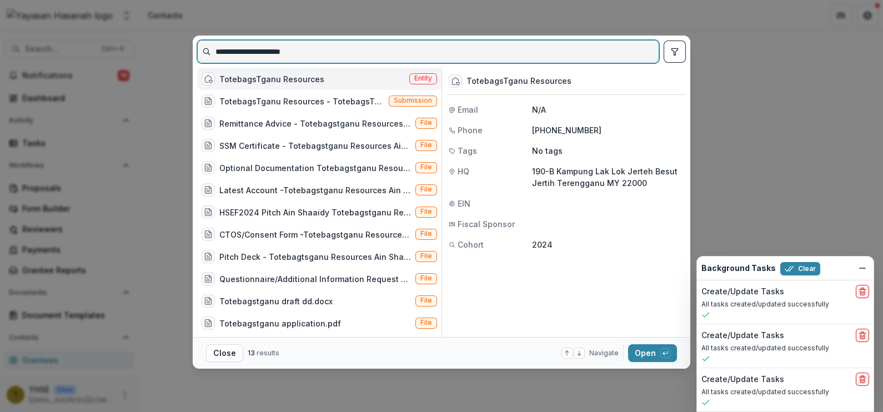
drag, startPoint x: 322, startPoint y: 54, endPoint x: 127, endPoint y: 50, distance: 195.6
click at [131, 50] on div "**********" at bounding box center [441, 206] width 883 height 412
